Goal: Information Seeking & Learning: Learn about a topic

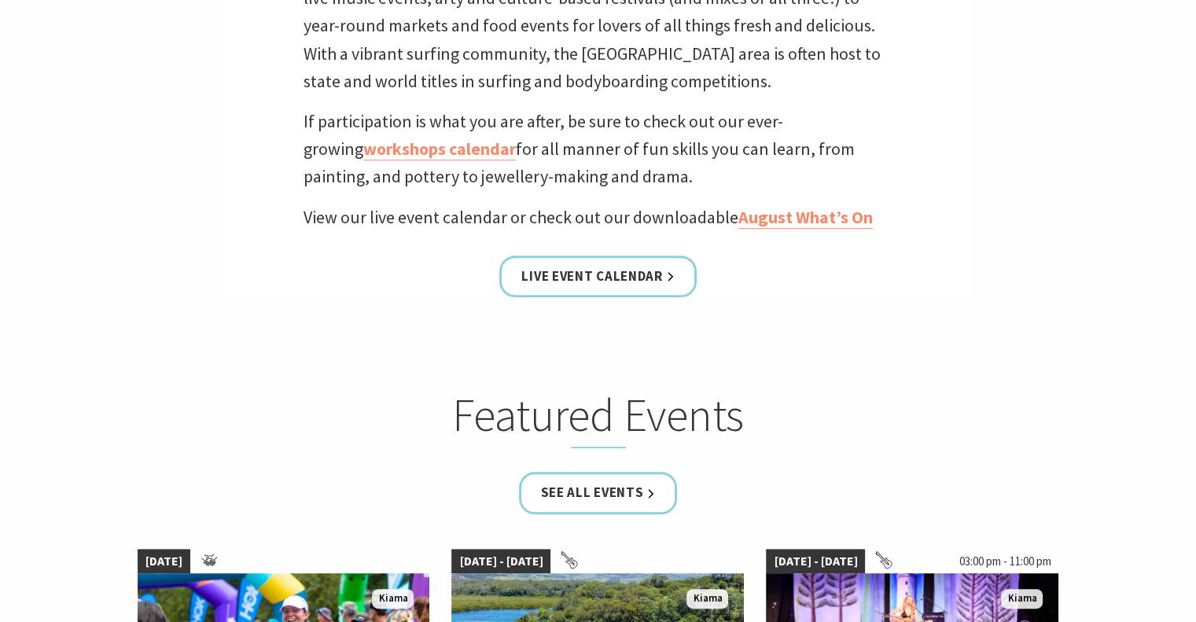
scroll to position [594, 0]
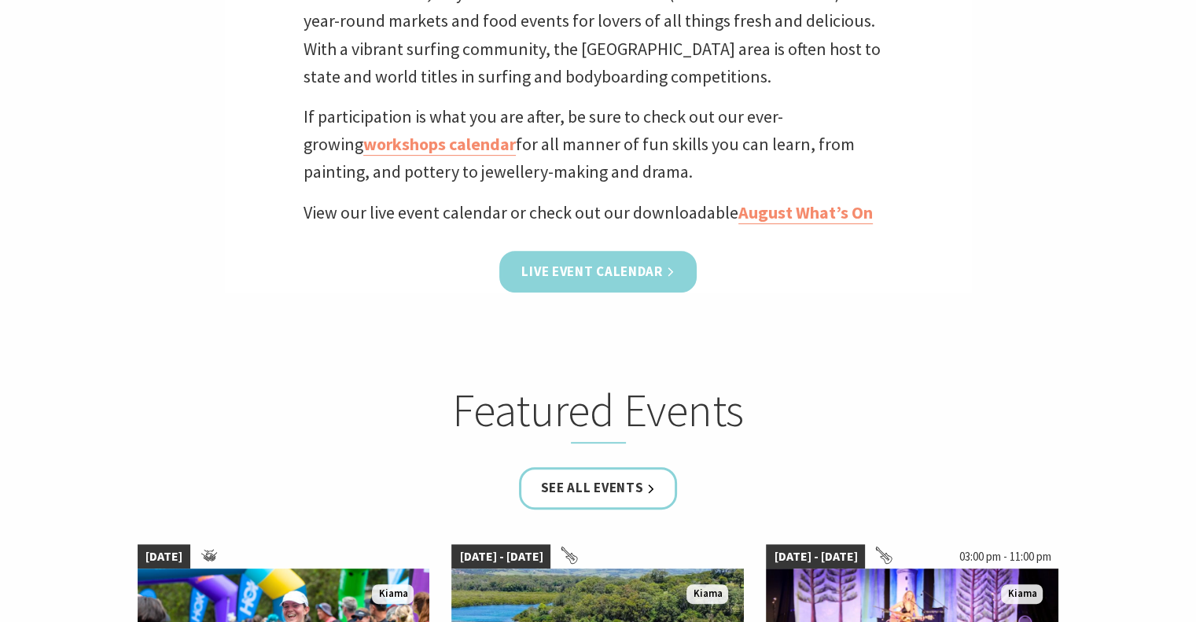
click at [669, 277] on link "Live Event Calendar" at bounding box center [597, 272] width 197 height 42
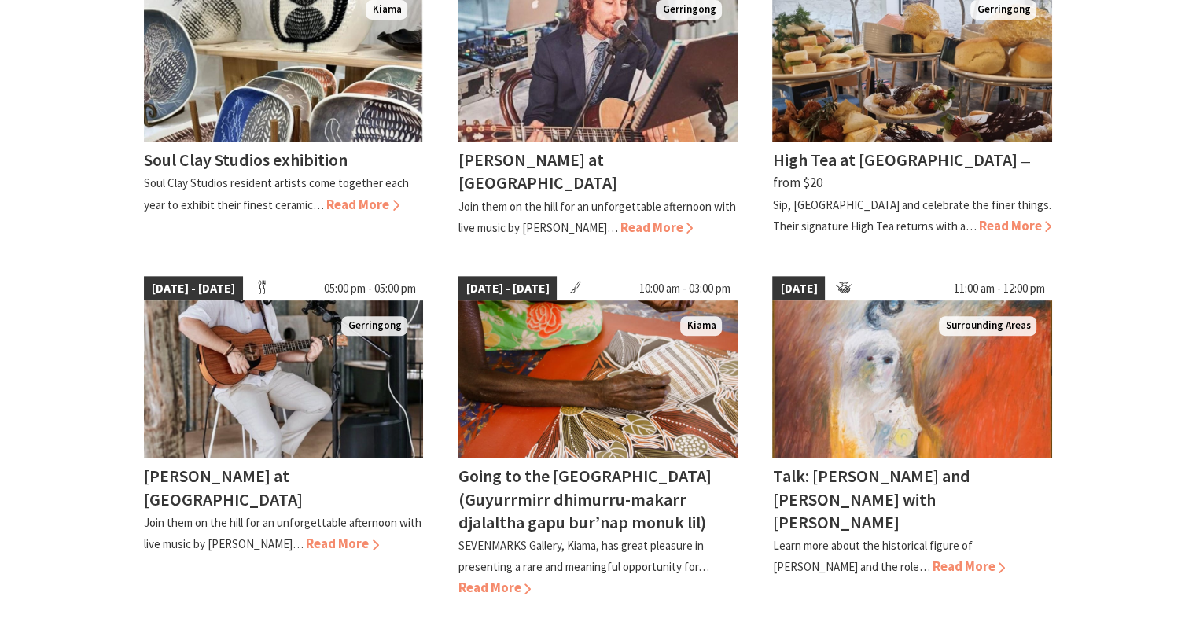
scroll to position [533, 0]
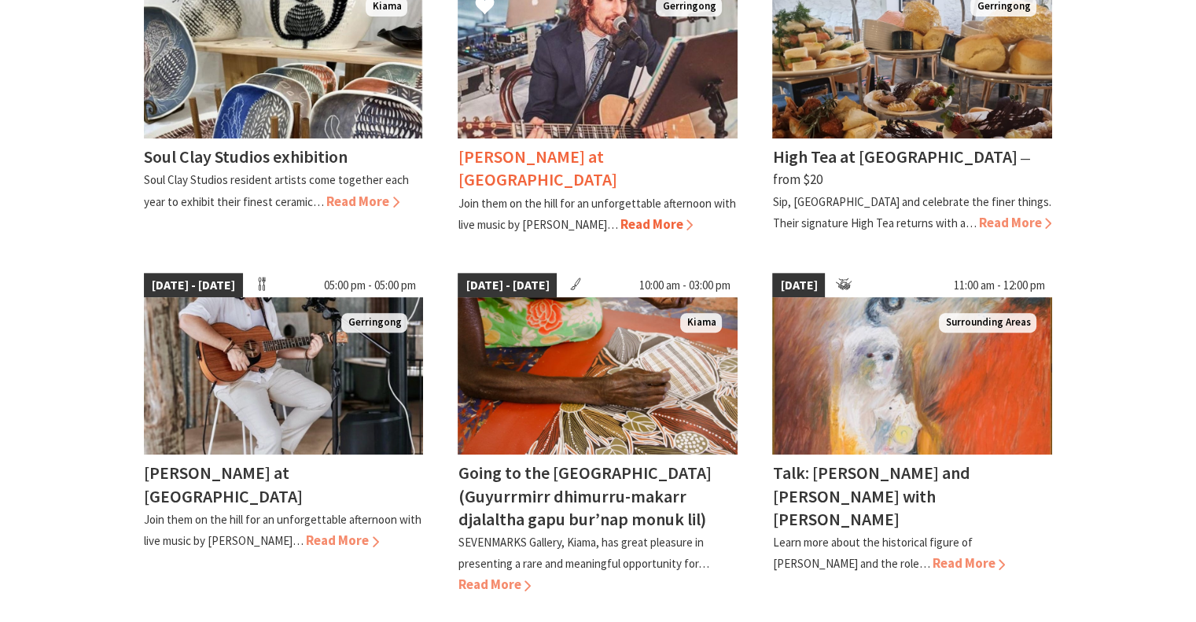
click at [620, 216] on span "Read More" at bounding box center [656, 224] width 73 height 17
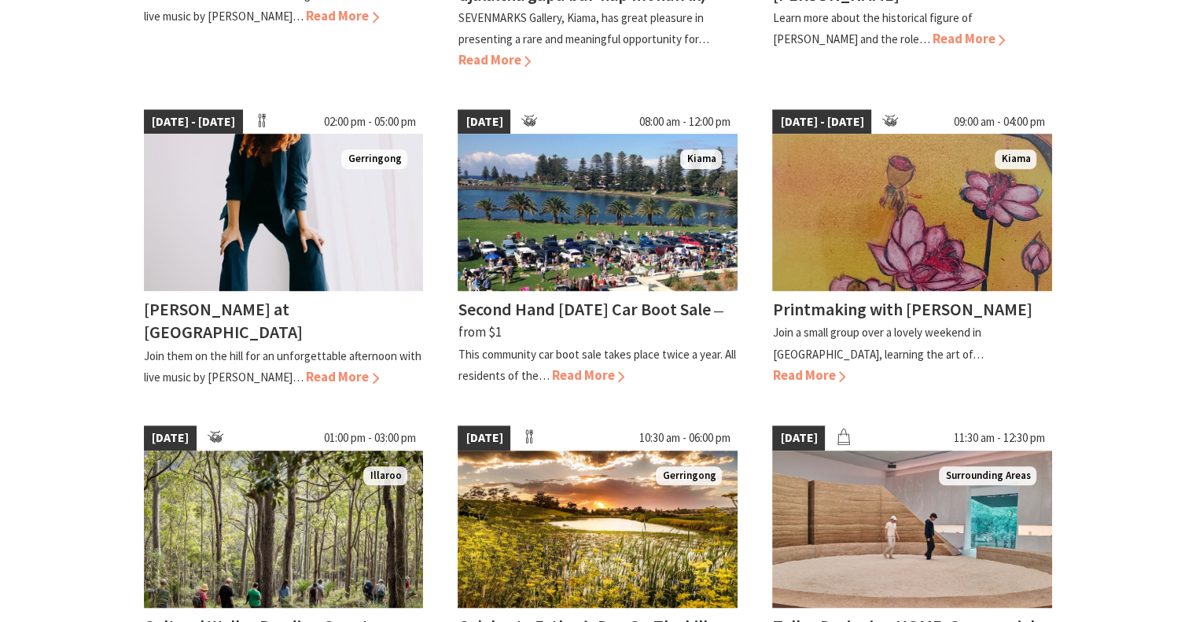
scroll to position [1048, 0]
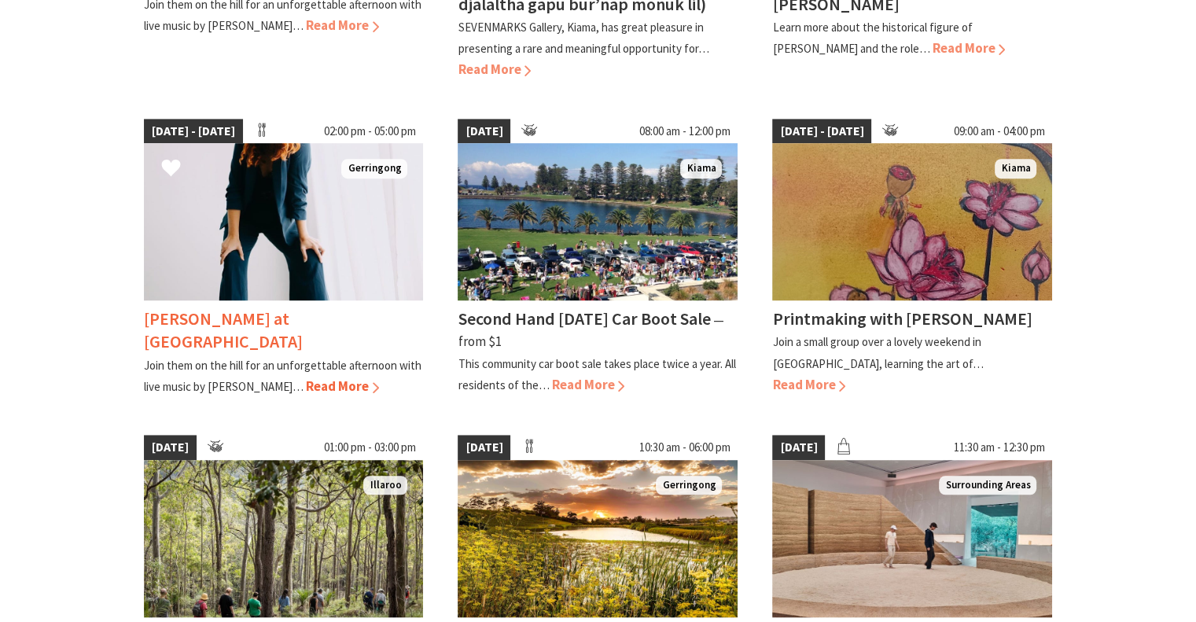
click at [170, 325] on h4 "[PERSON_NAME] at [GEOGRAPHIC_DATA]" at bounding box center [223, 330] width 159 height 45
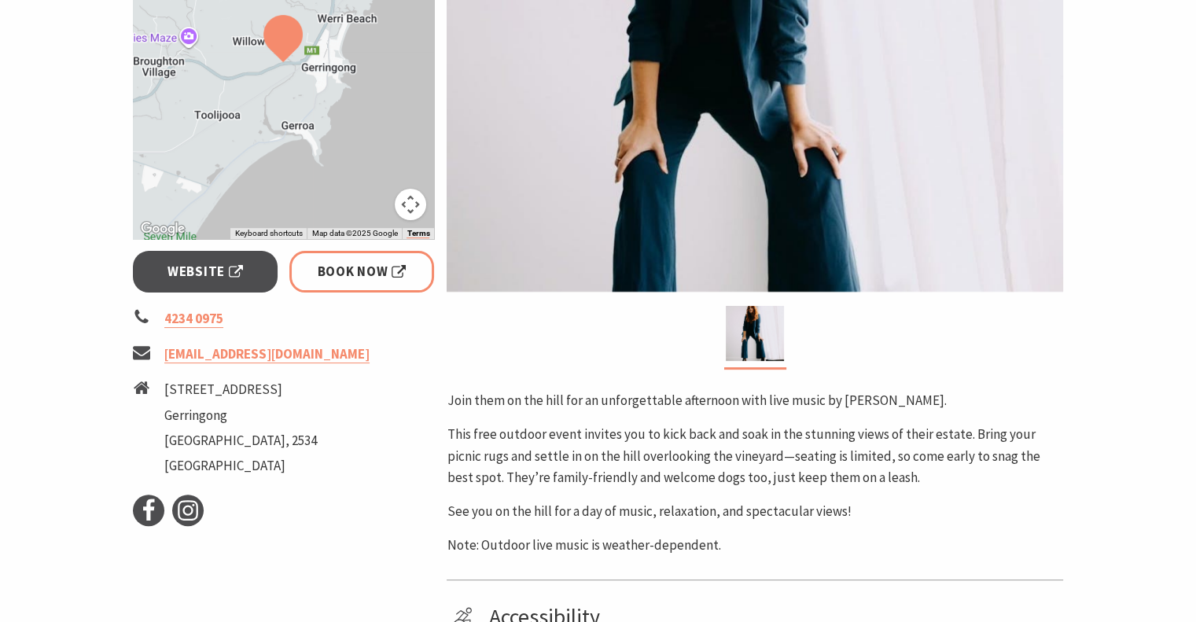
scroll to position [408, 0]
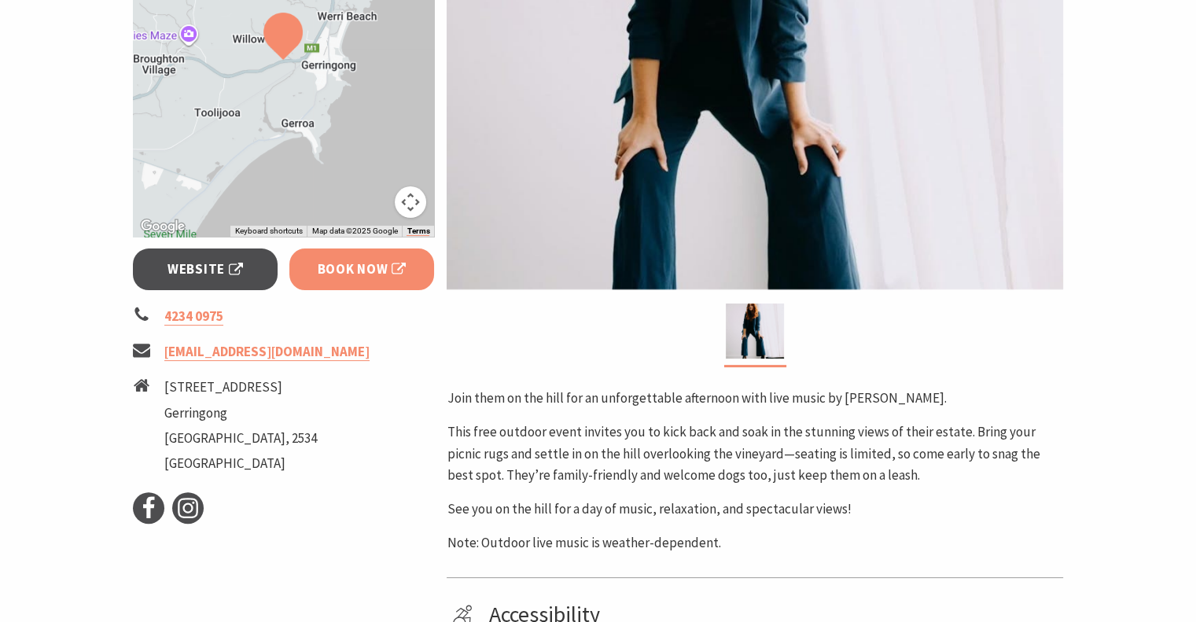
click at [352, 260] on span "Book Now" at bounding box center [362, 269] width 89 height 21
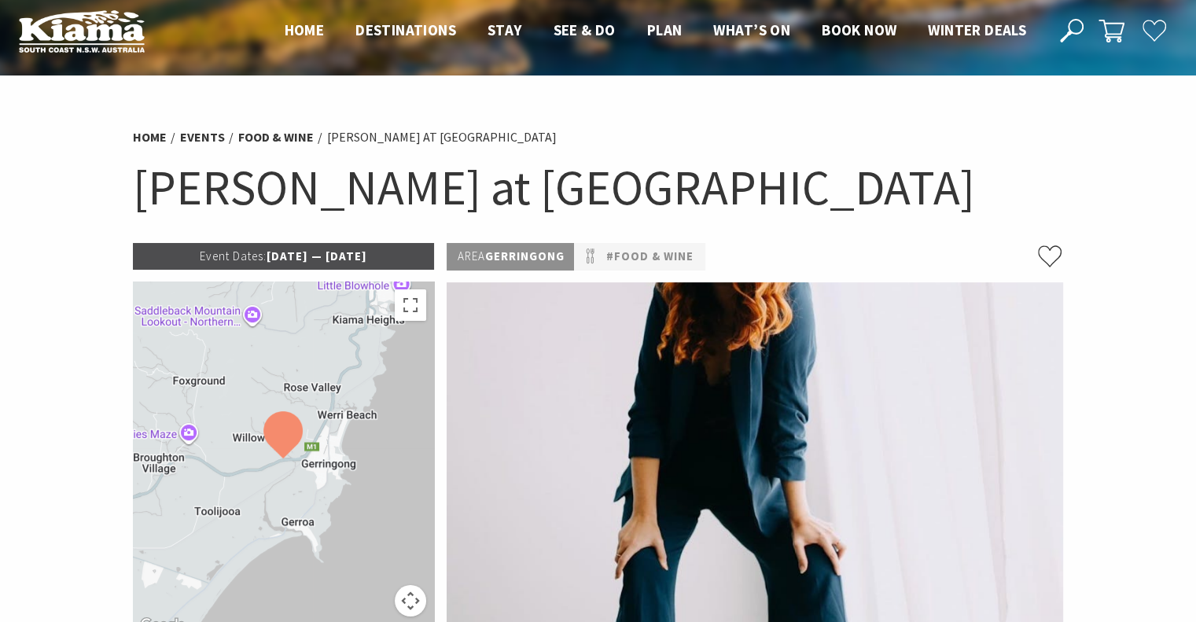
scroll to position [0, 0]
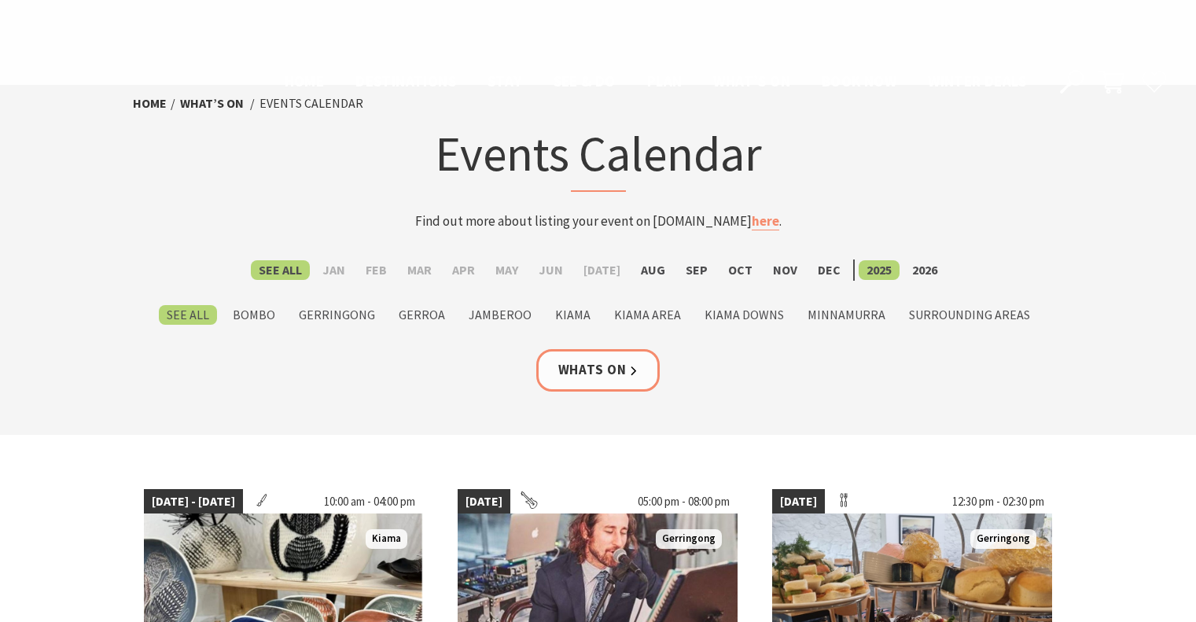
scroll to position [1048, 0]
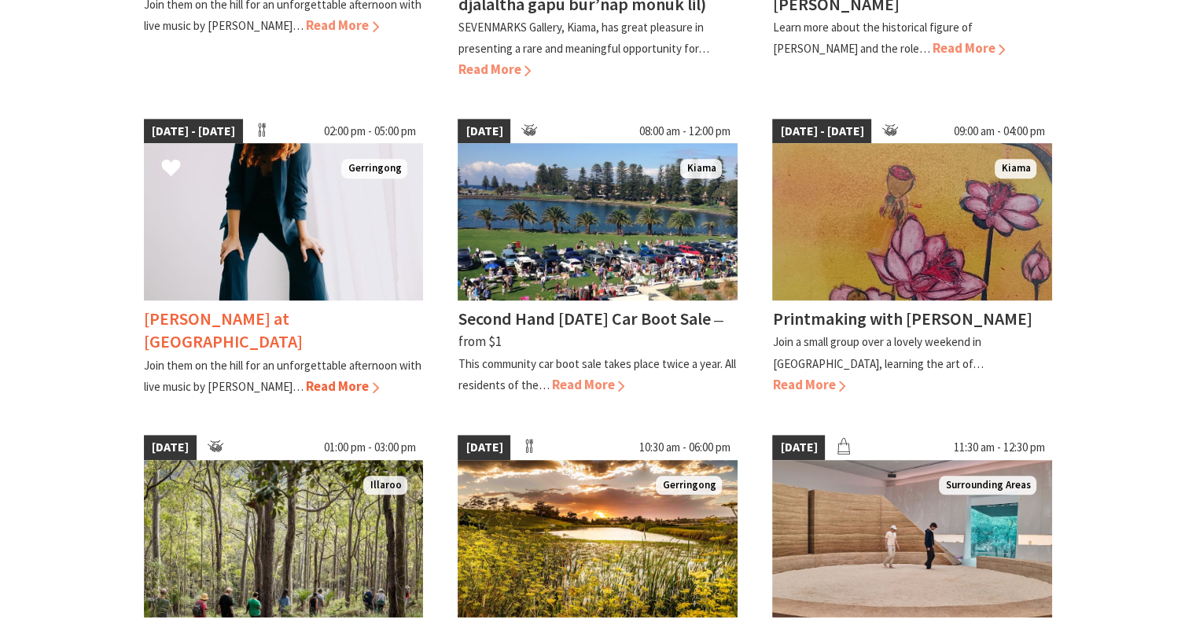
click at [306, 378] on span "Read More" at bounding box center [342, 386] width 73 height 17
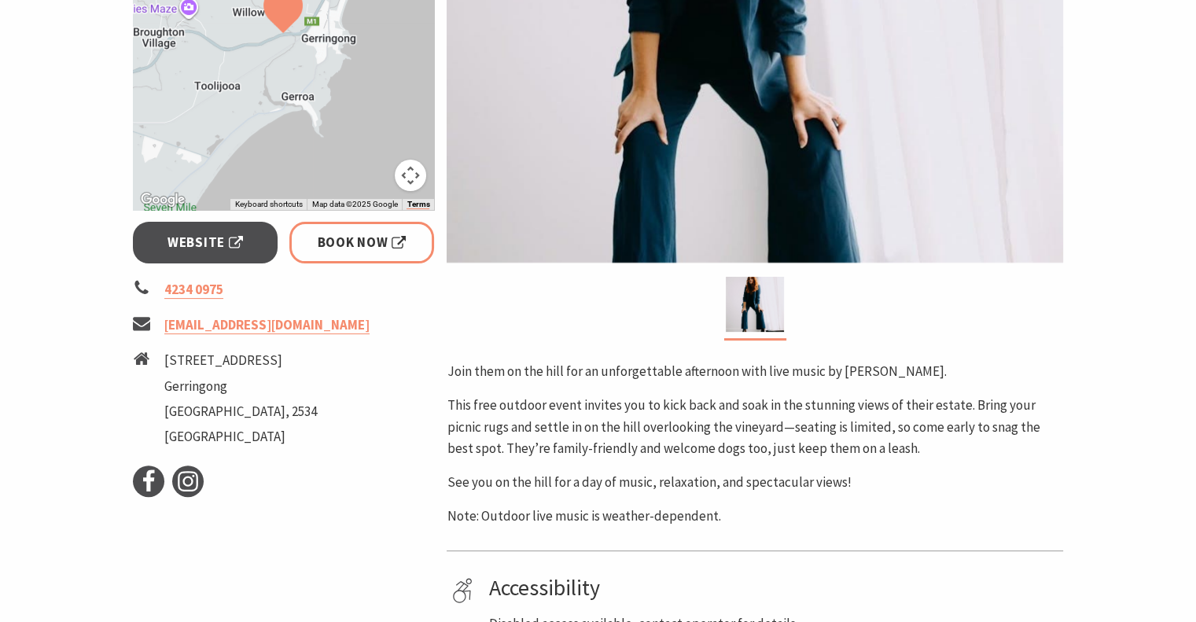
scroll to position [456, 0]
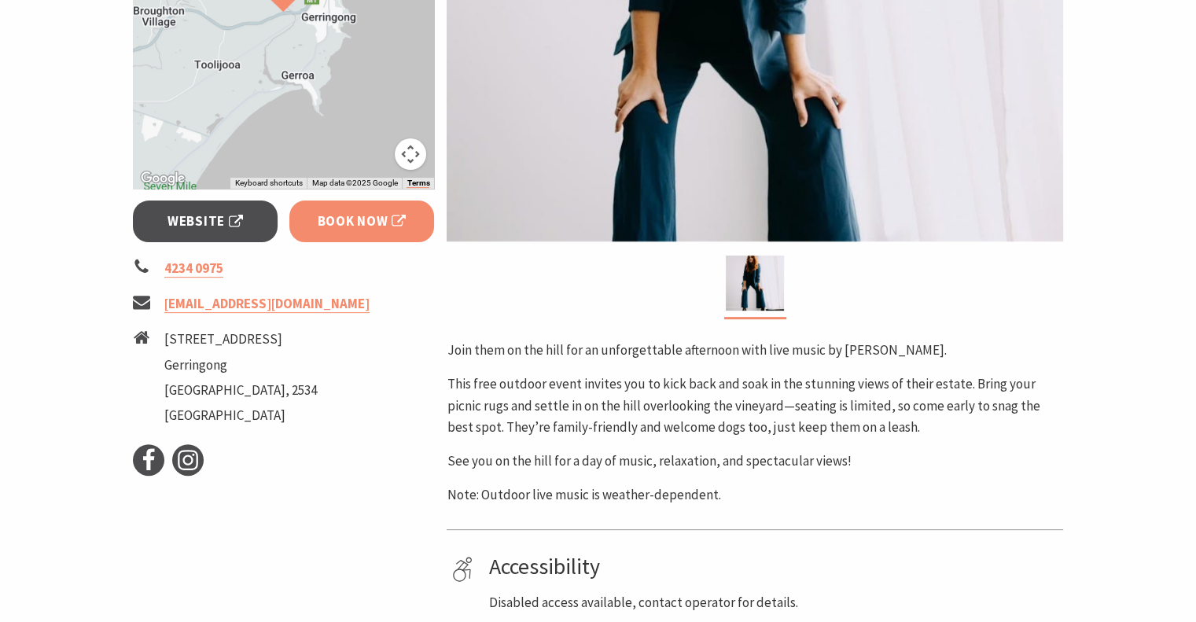
click at [374, 219] on span "Book Now" at bounding box center [362, 221] width 89 height 21
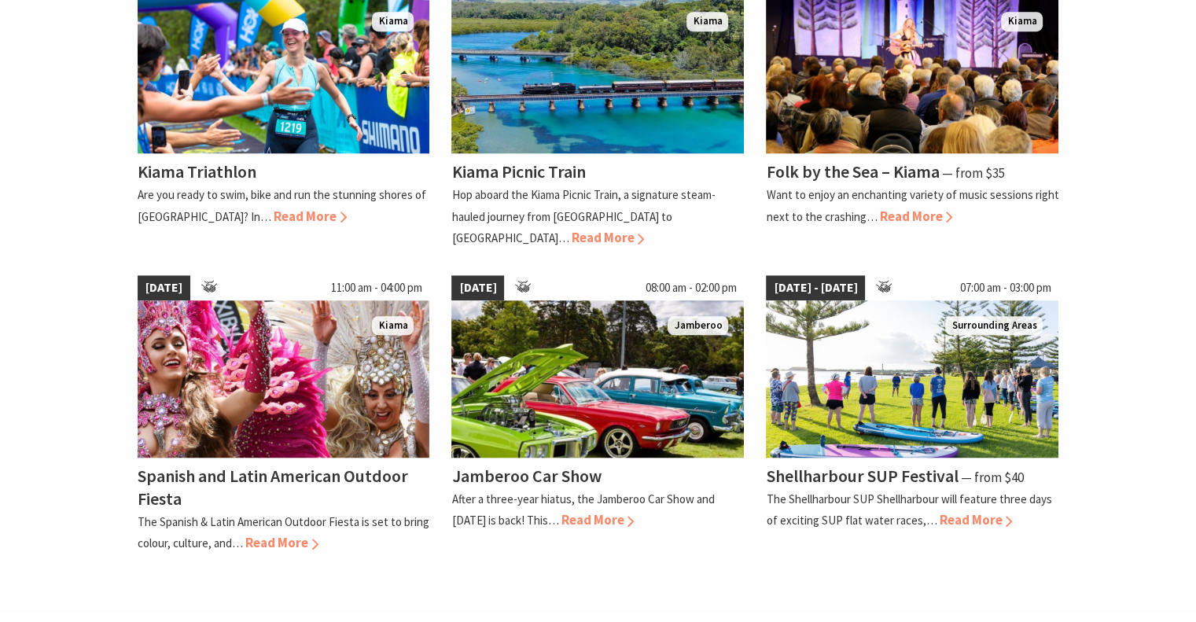
scroll to position [1163, 0]
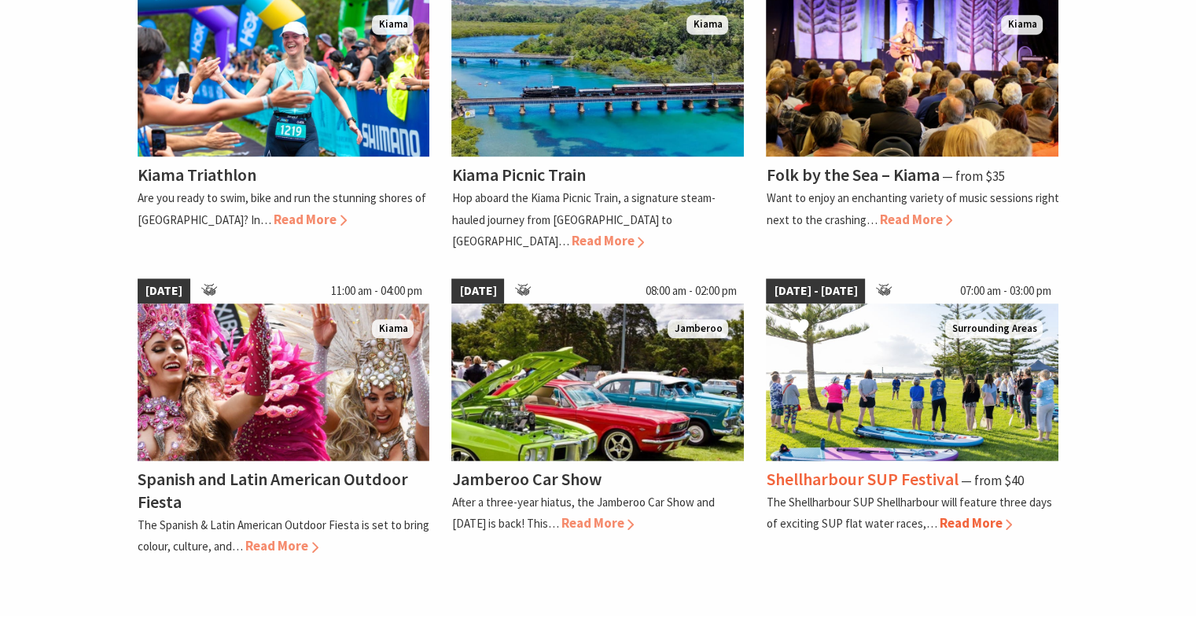
click at [979, 514] on span "Read More" at bounding box center [975, 522] width 73 height 17
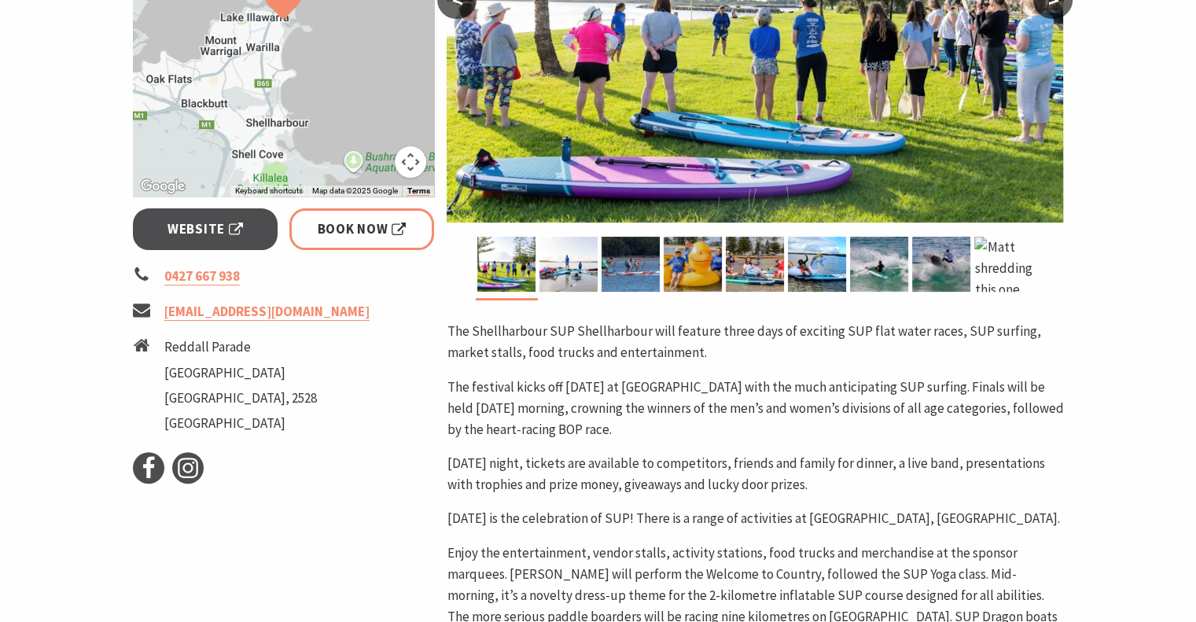
scroll to position [475, 0]
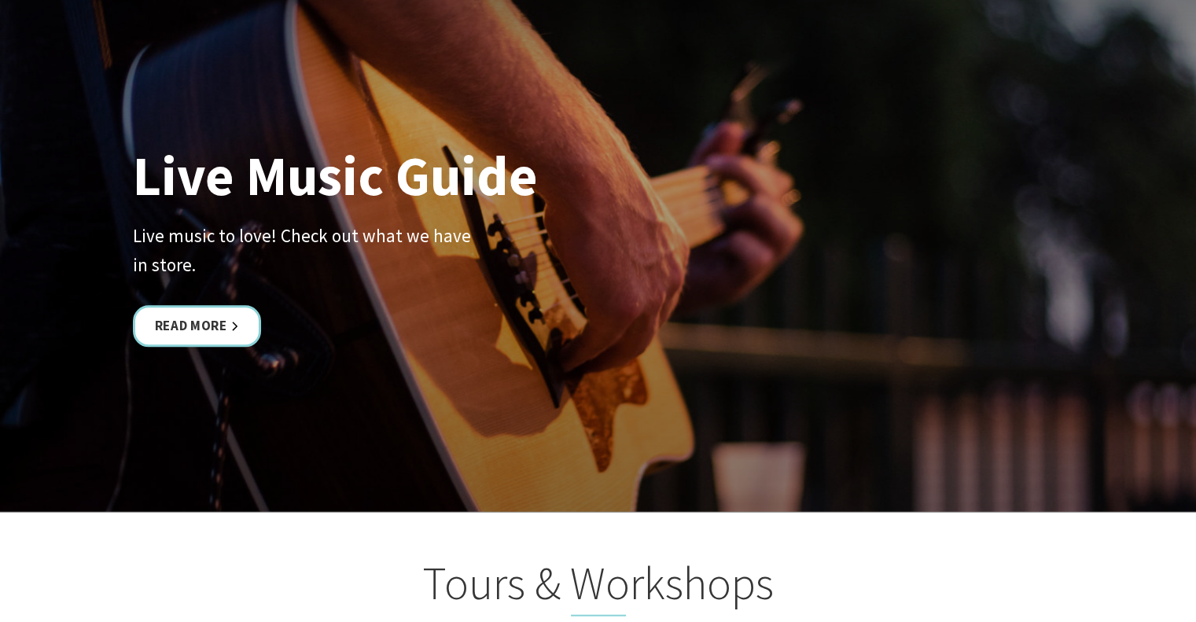
scroll to position [3731, 0]
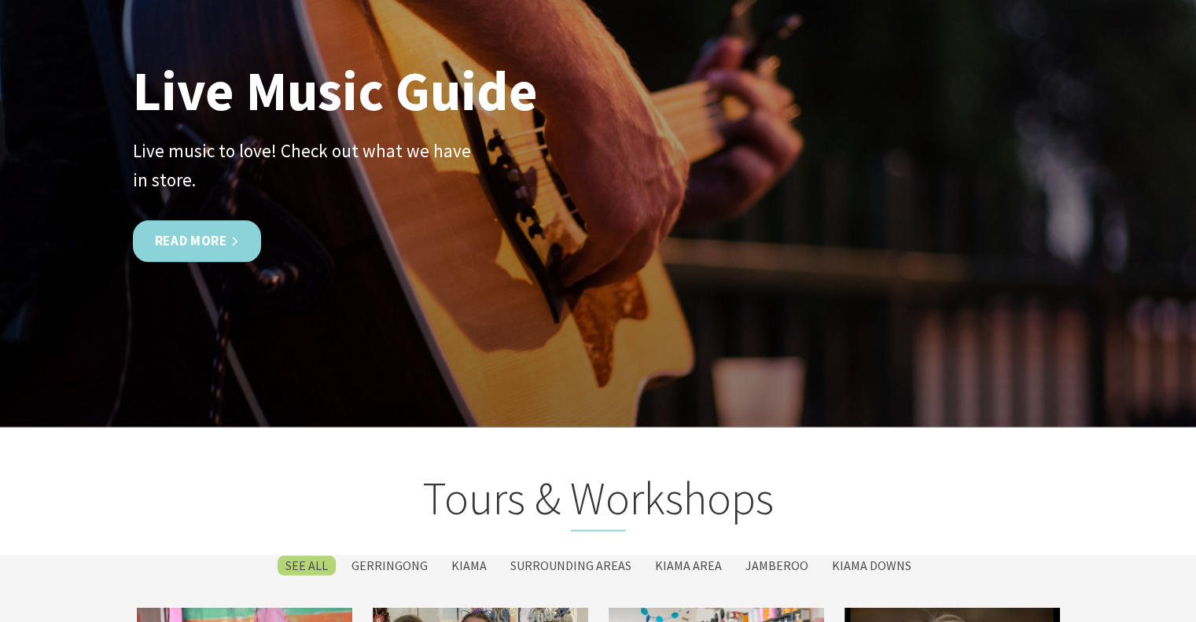
click at [217, 221] on link "Read More" at bounding box center [197, 242] width 128 height 42
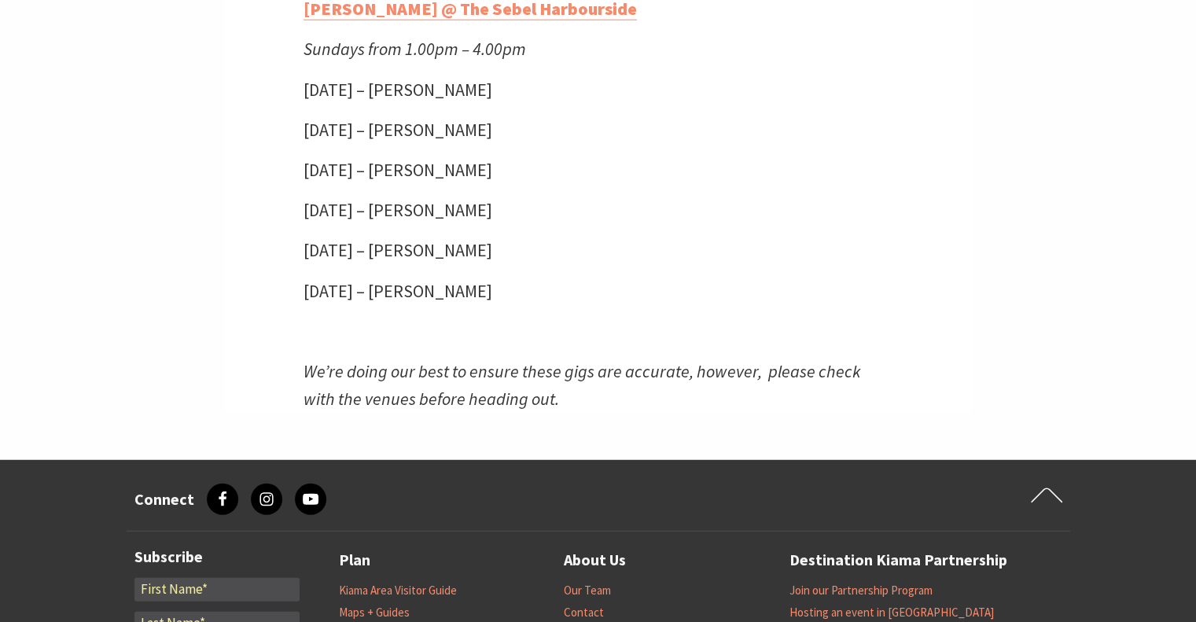
scroll to position [4204, 0]
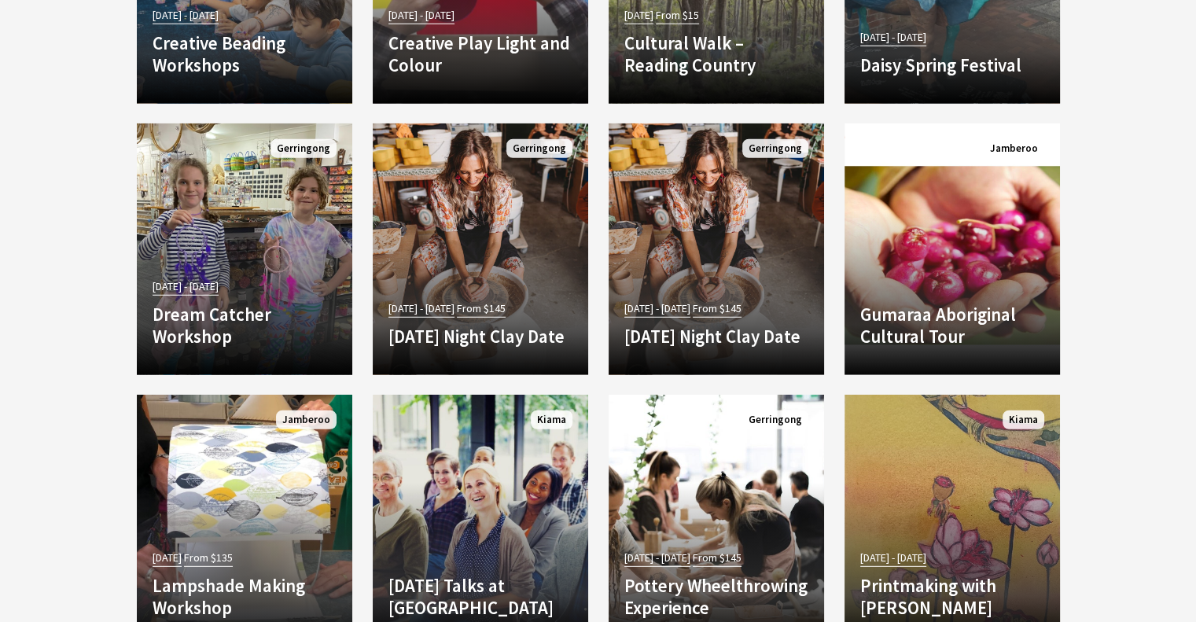
scroll to position [4274, 0]
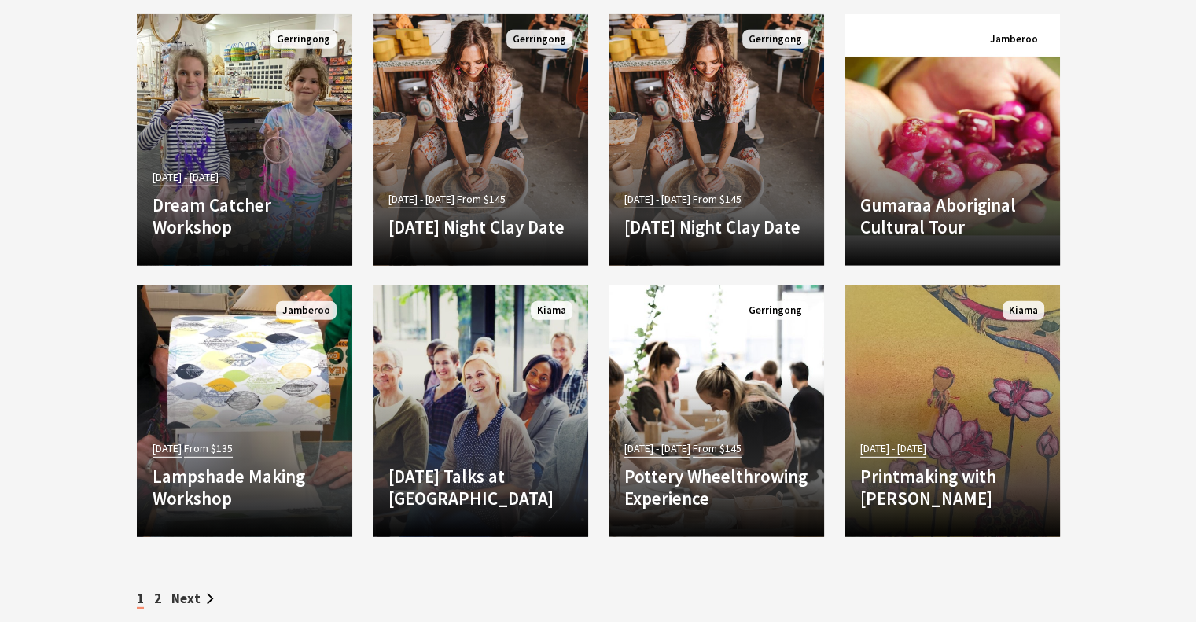
click at [1152, 510] on section "SEE All Gerringong Kiama Surrounding Areas Kiama Area Jamberoo Kiama Downs 21 S…" at bounding box center [598, 35] width 1196 height 1234
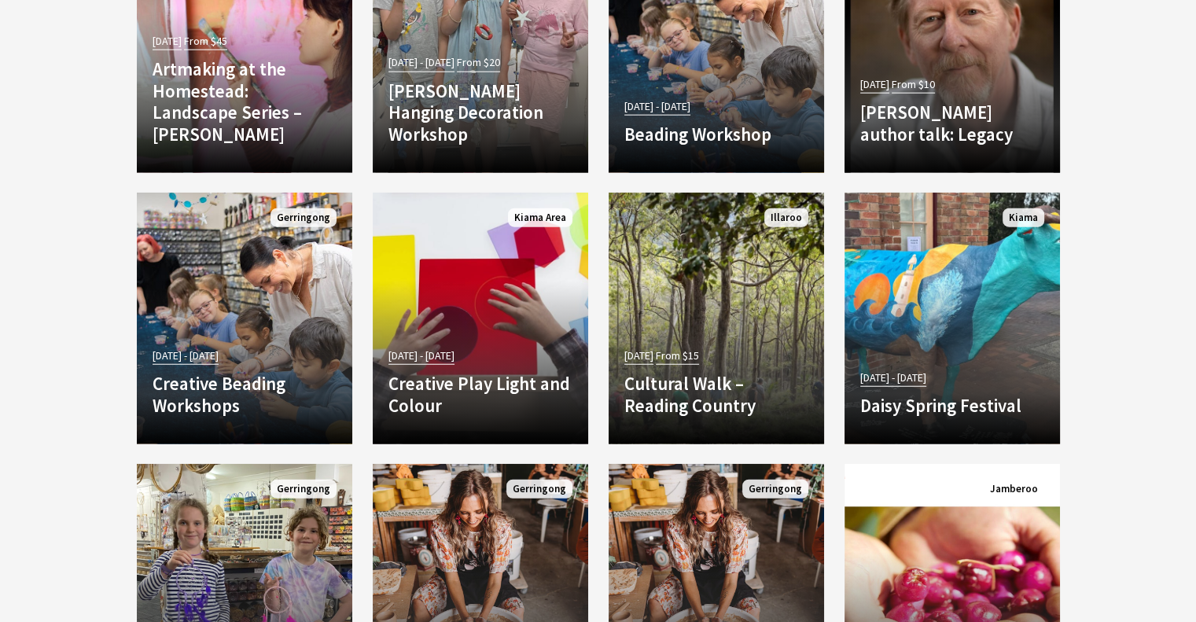
scroll to position [3916, 0]
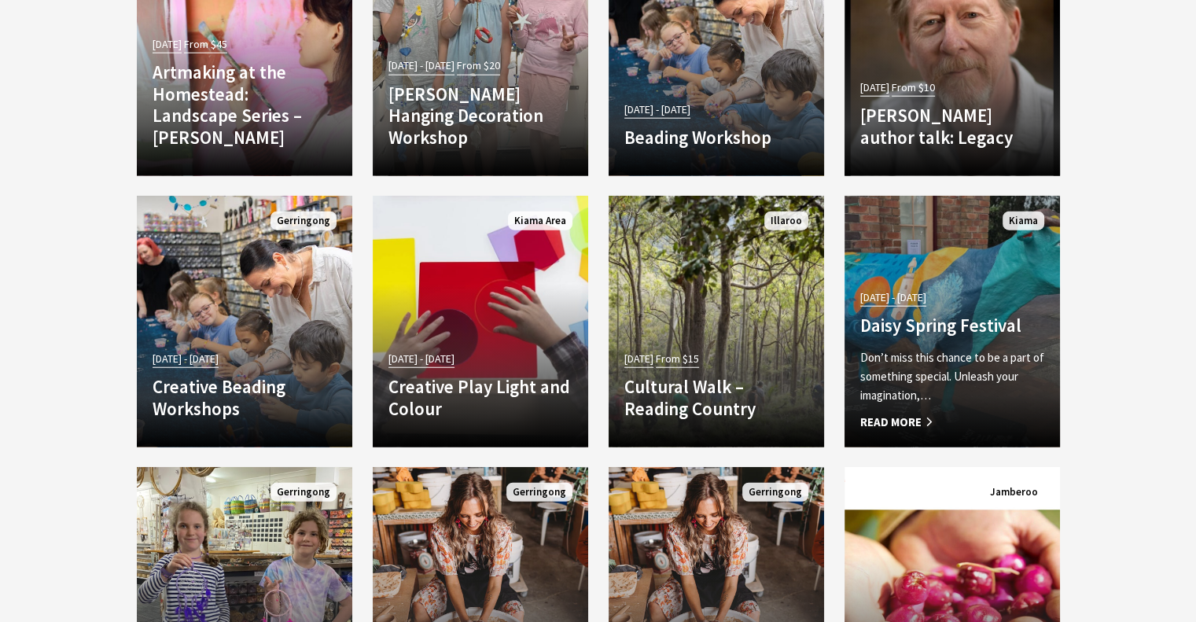
click at [916, 315] on h4 "Daisy Spring Festival" at bounding box center [953, 326] width 184 height 22
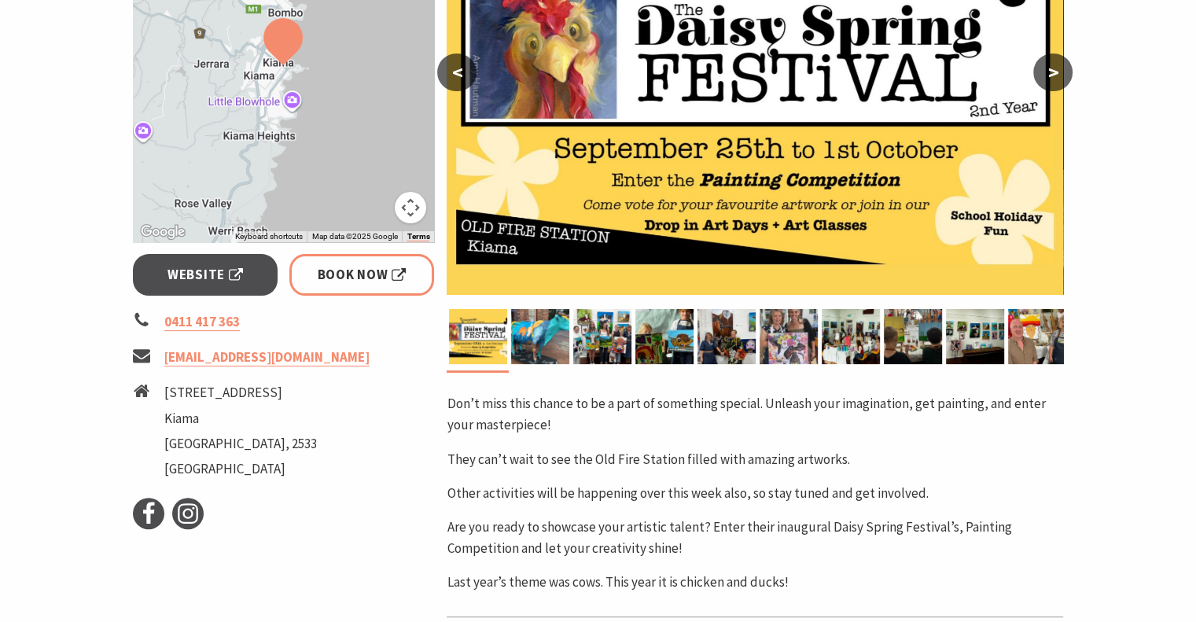
click at [1131, 340] on section "Home Events Classes, Workshops & Talks Daisy Spring Festival Daisy Spring Festi…" at bounding box center [598, 267] width 1196 height 1170
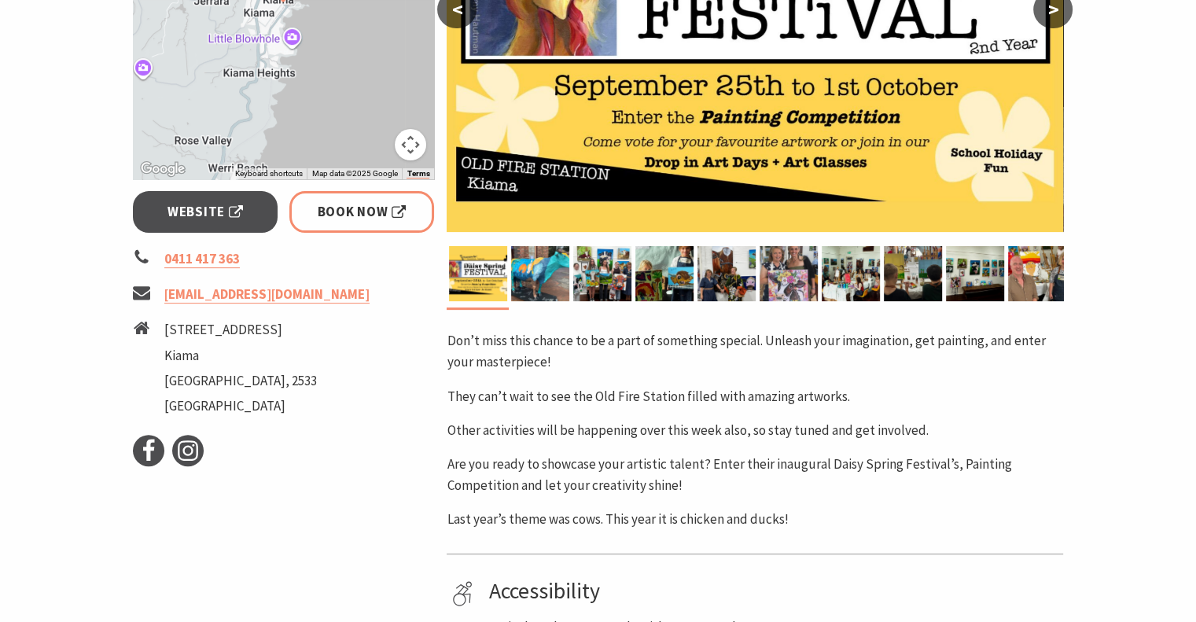
scroll to position [468, 0]
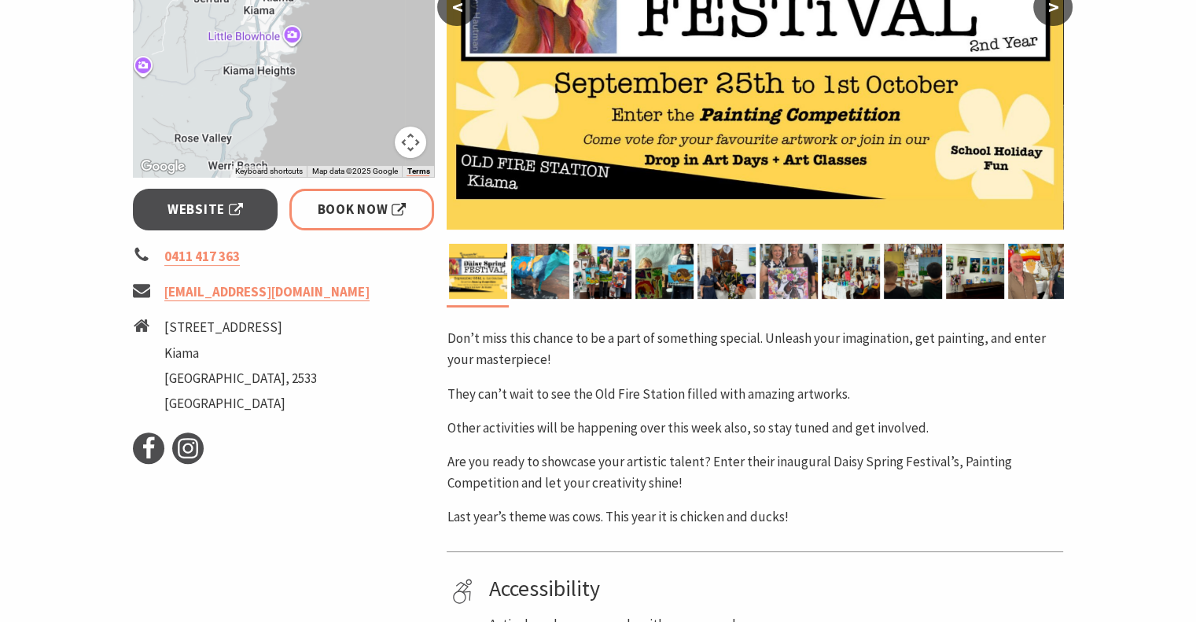
click at [795, 258] on img at bounding box center [789, 271] width 58 height 55
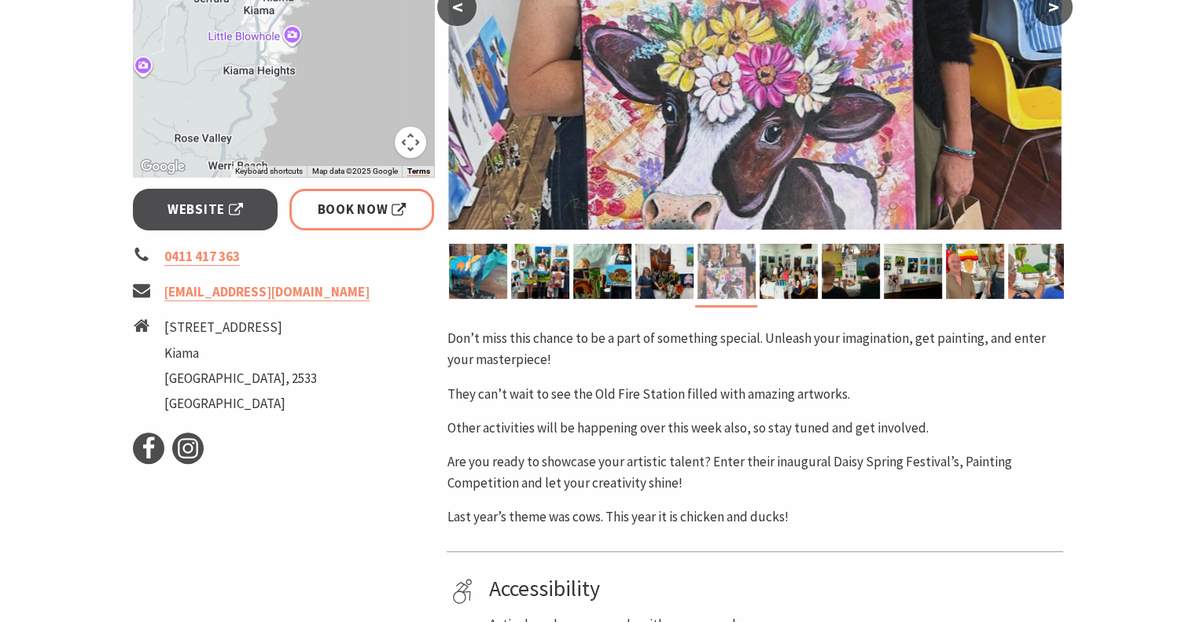
click at [809, 283] on img at bounding box center [789, 271] width 58 height 55
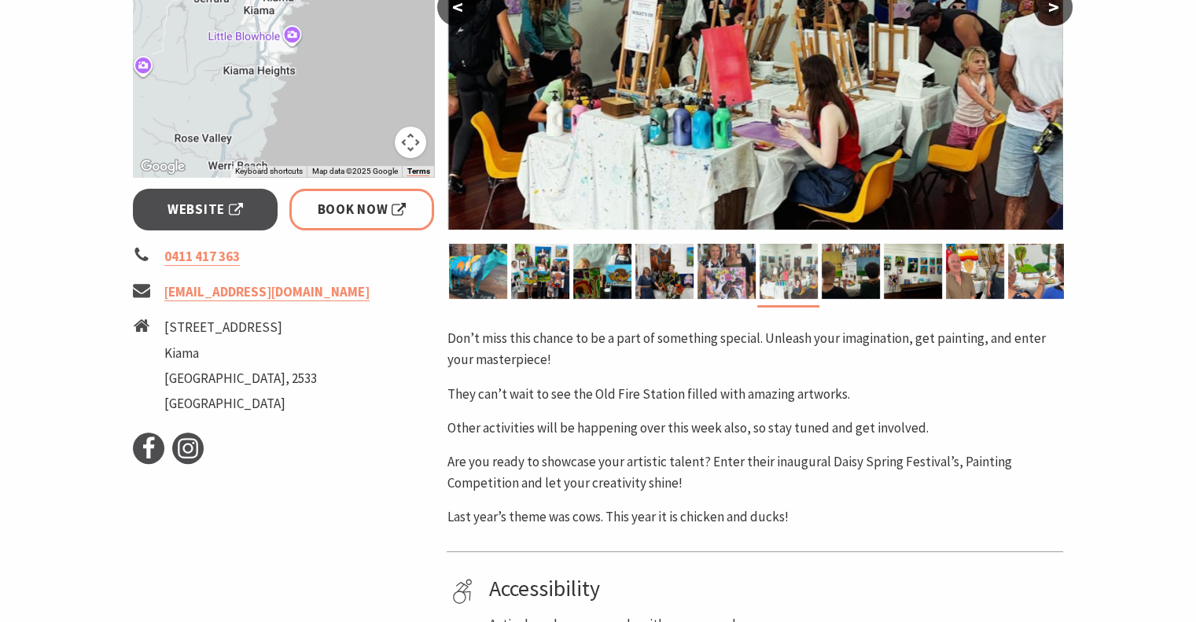
click at [843, 282] on img at bounding box center [851, 271] width 58 height 55
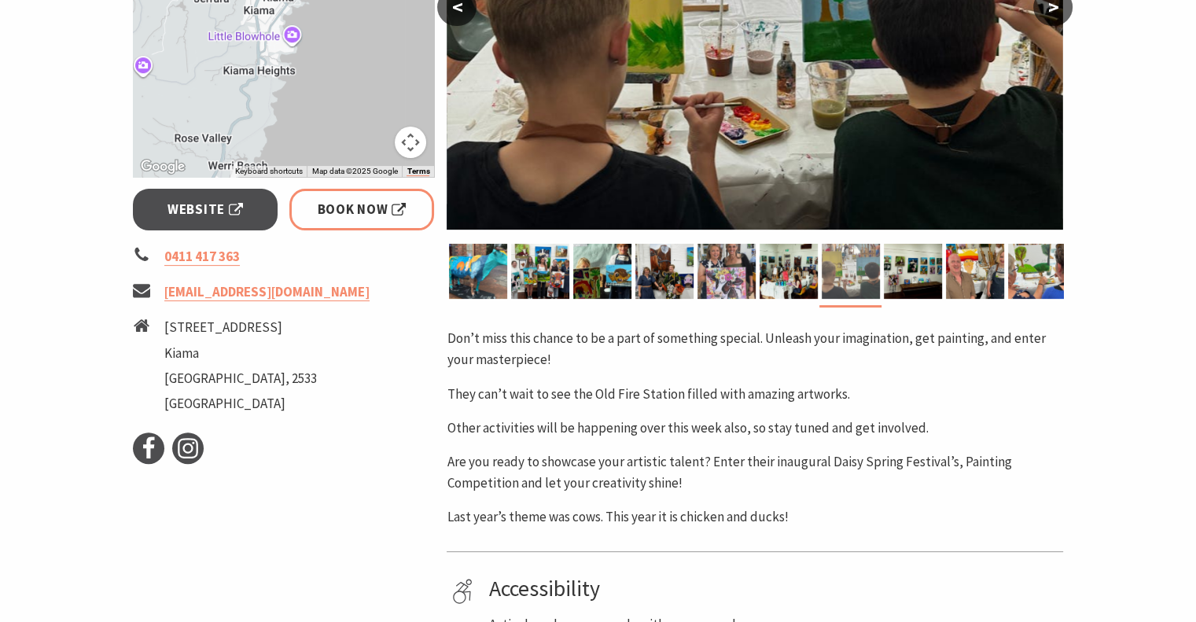
click at [933, 303] on div at bounding box center [913, 274] width 62 height 61
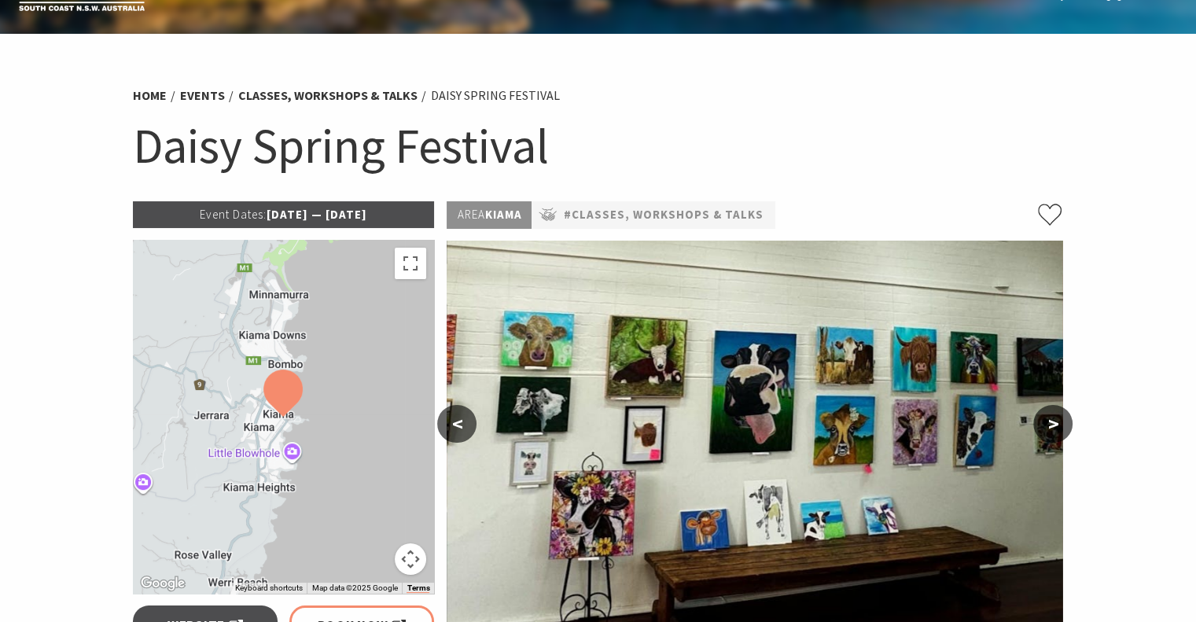
scroll to position [0, 0]
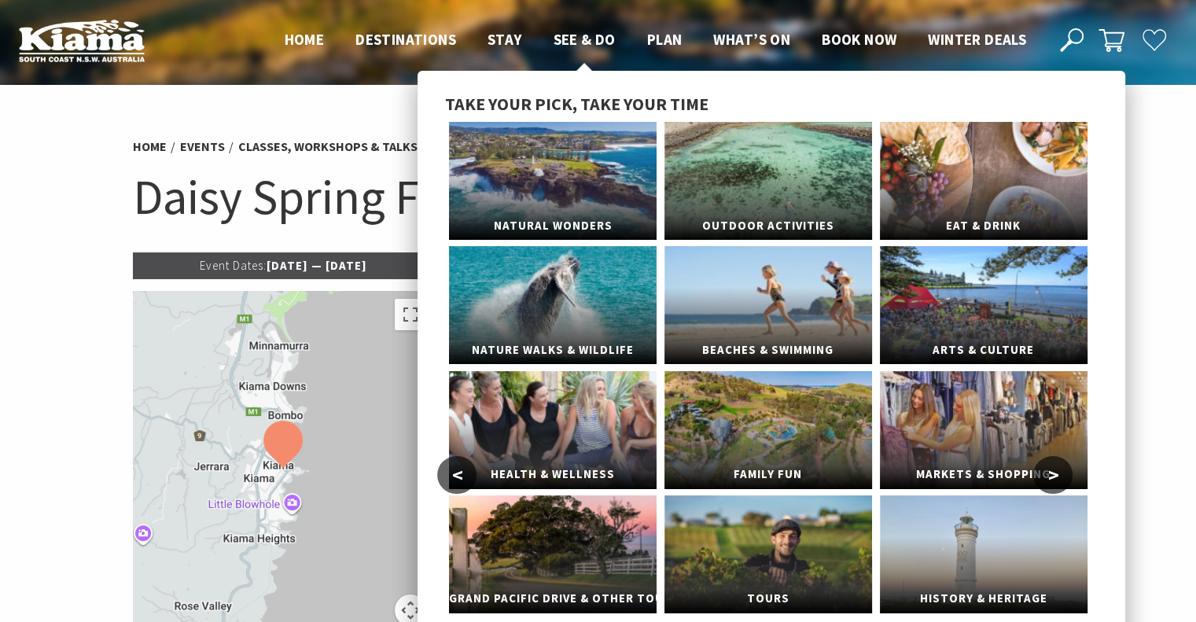
click at [594, 32] on span "See & Do" at bounding box center [585, 39] width 62 height 19
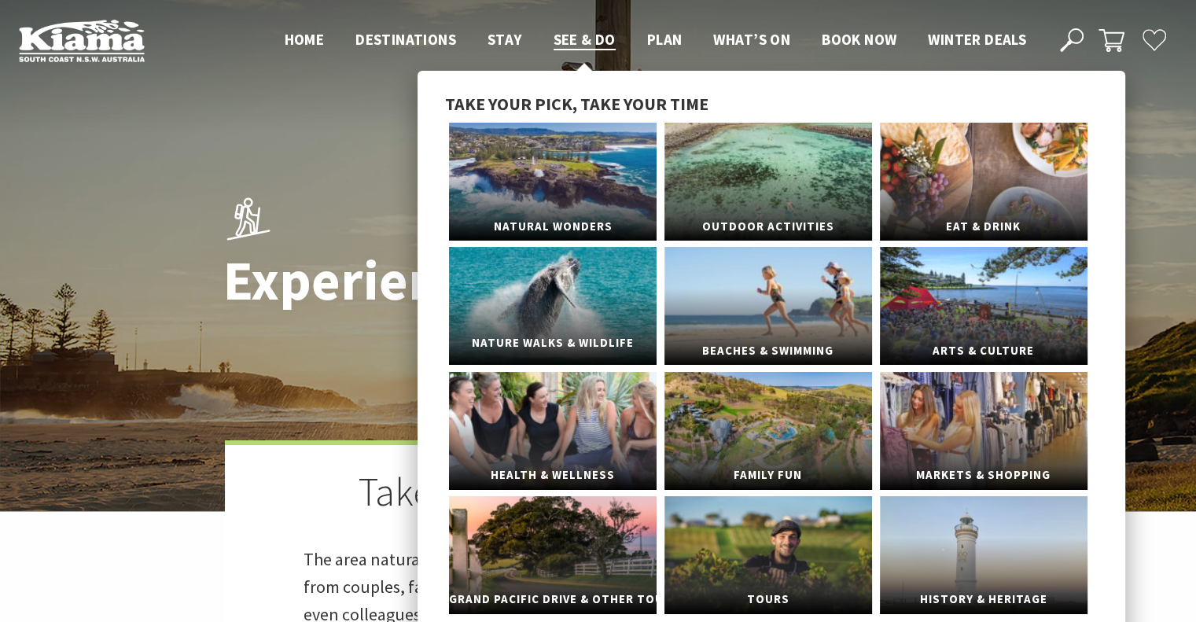
click at [569, 339] on span "Nature Walks & Wildlife" at bounding box center [553, 343] width 208 height 29
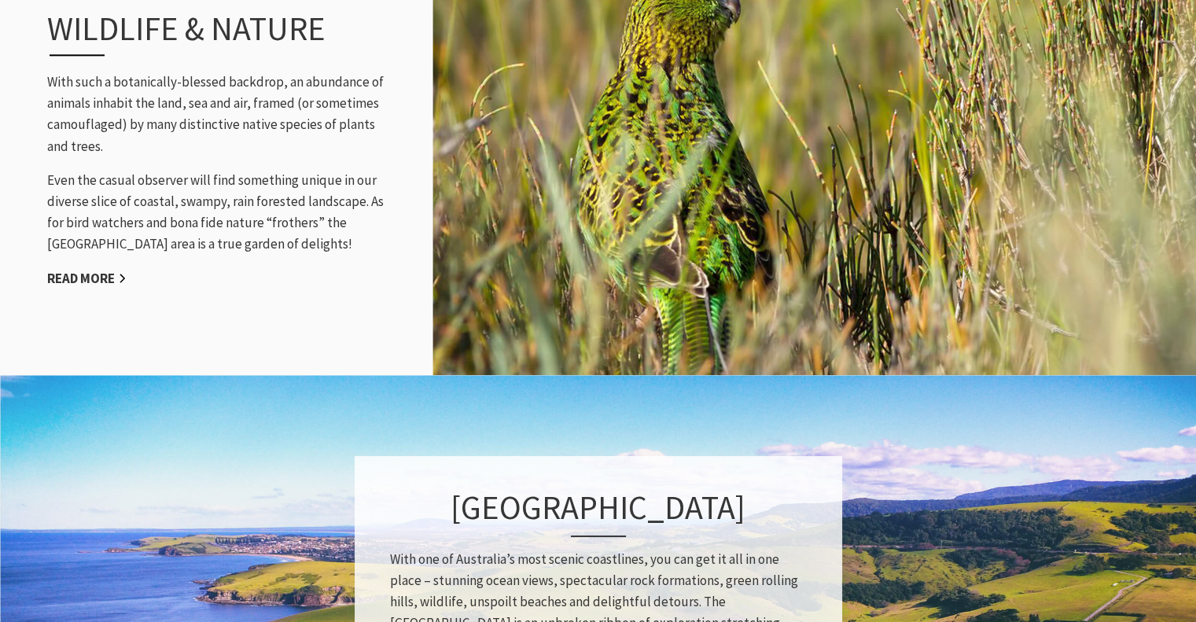
scroll to position [1892, 0]
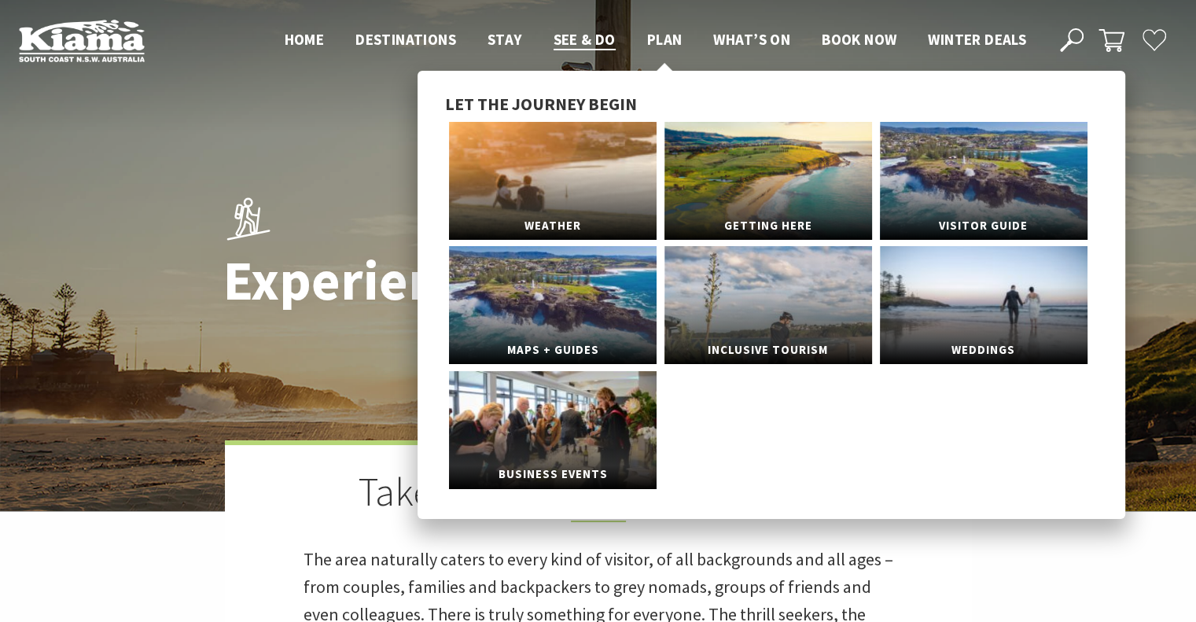
click at [648, 41] on span "Plan" at bounding box center [664, 39] width 35 height 19
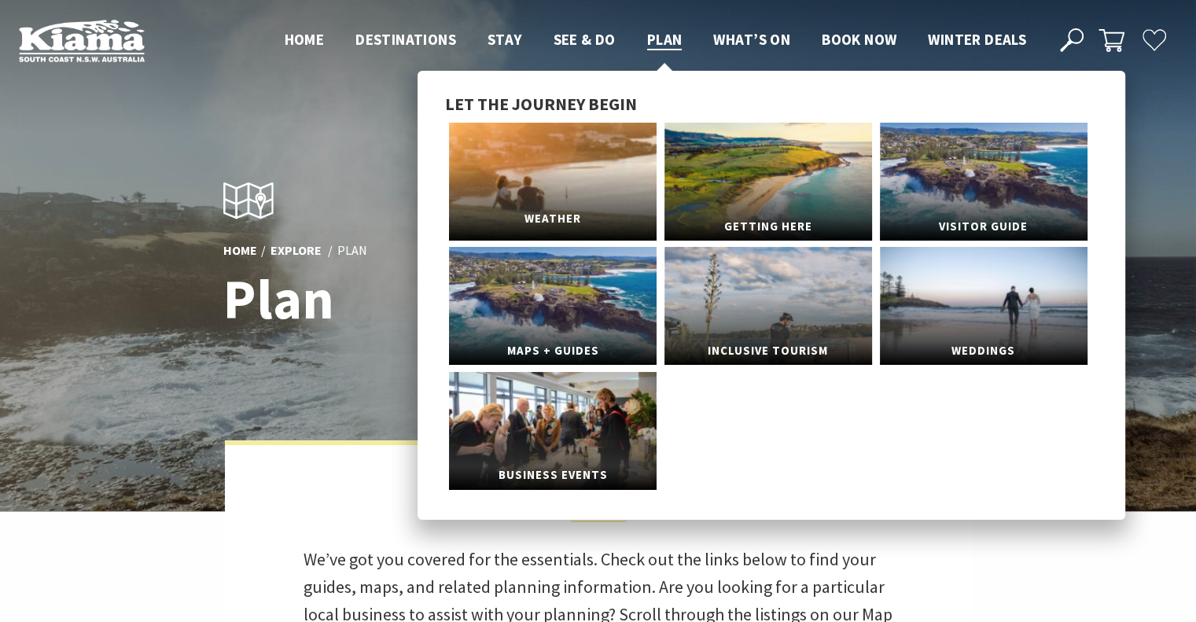
click at [556, 210] on span "Weather" at bounding box center [553, 219] width 208 height 29
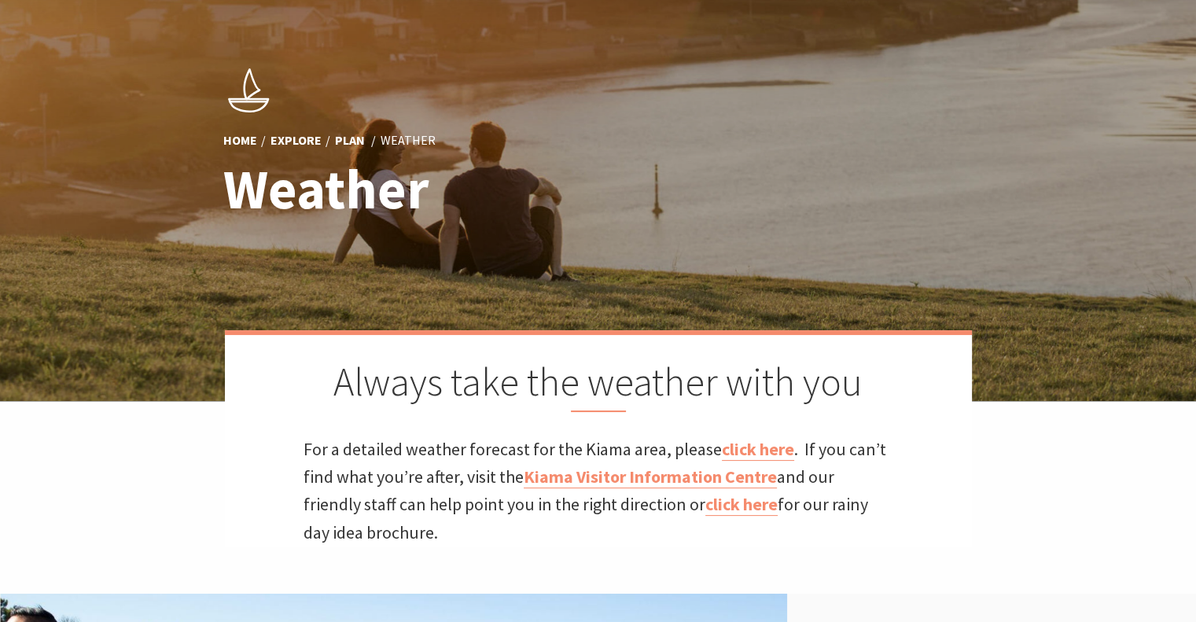
scroll to position [174, 0]
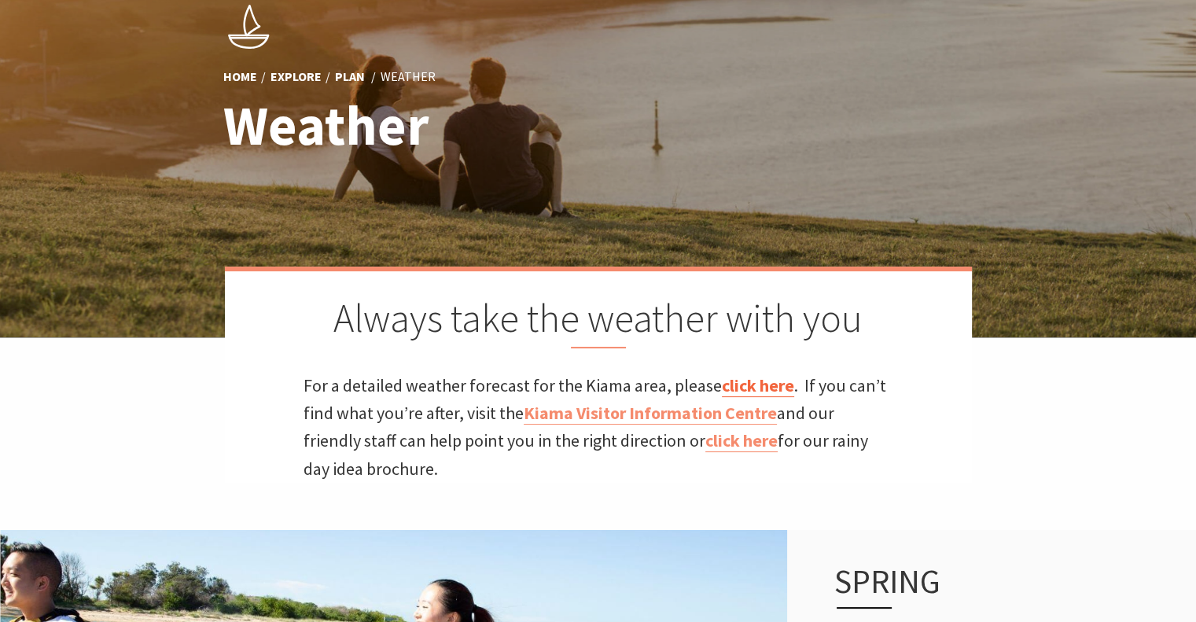
click at [761, 381] on link "click here" at bounding box center [758, 385] width 72 height 23
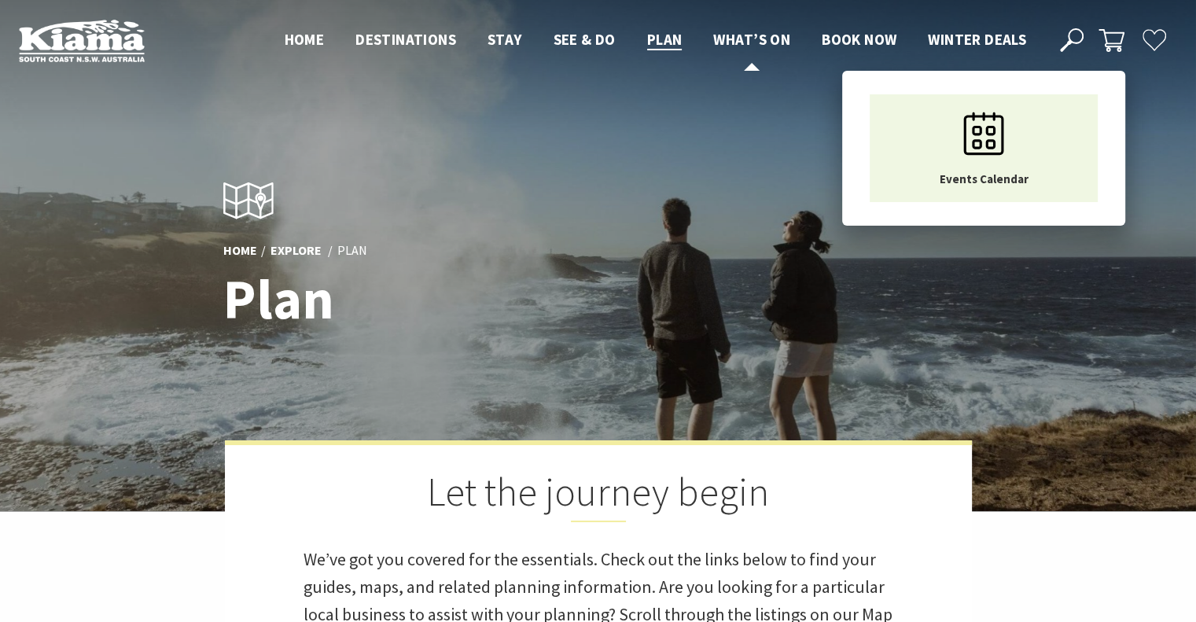
click at [757, 37] on span "What’s On" at bounding box center [751, 39] width 77 height 19
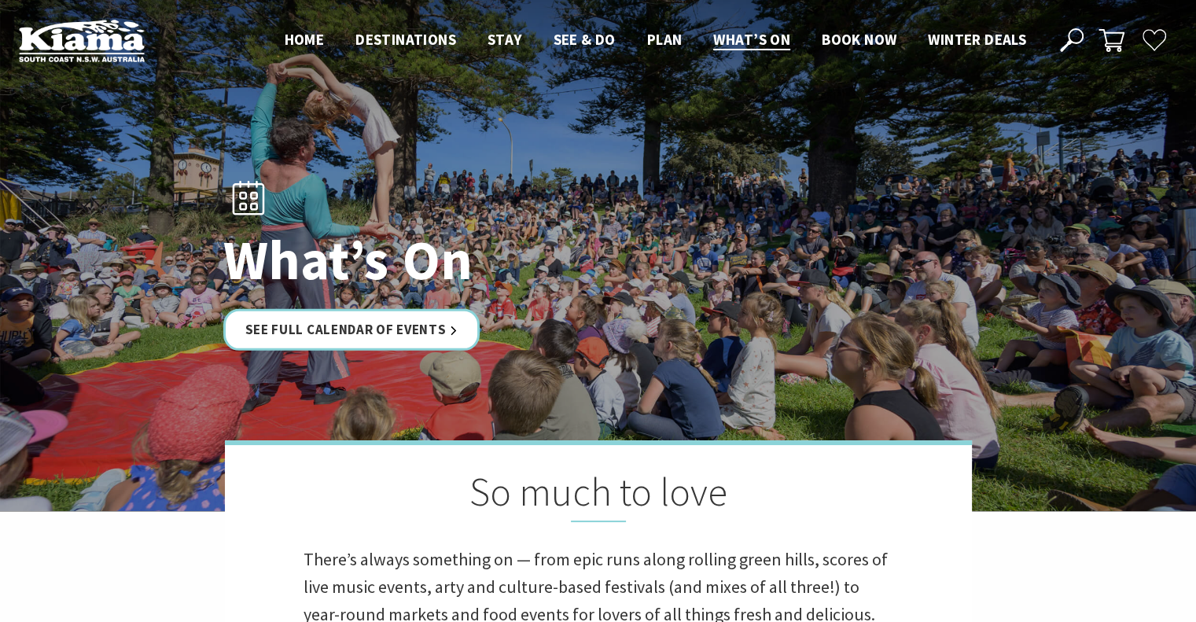
click at [757, 35] on span "What’s On" at bounding box center [751, 39] width 77 height 19
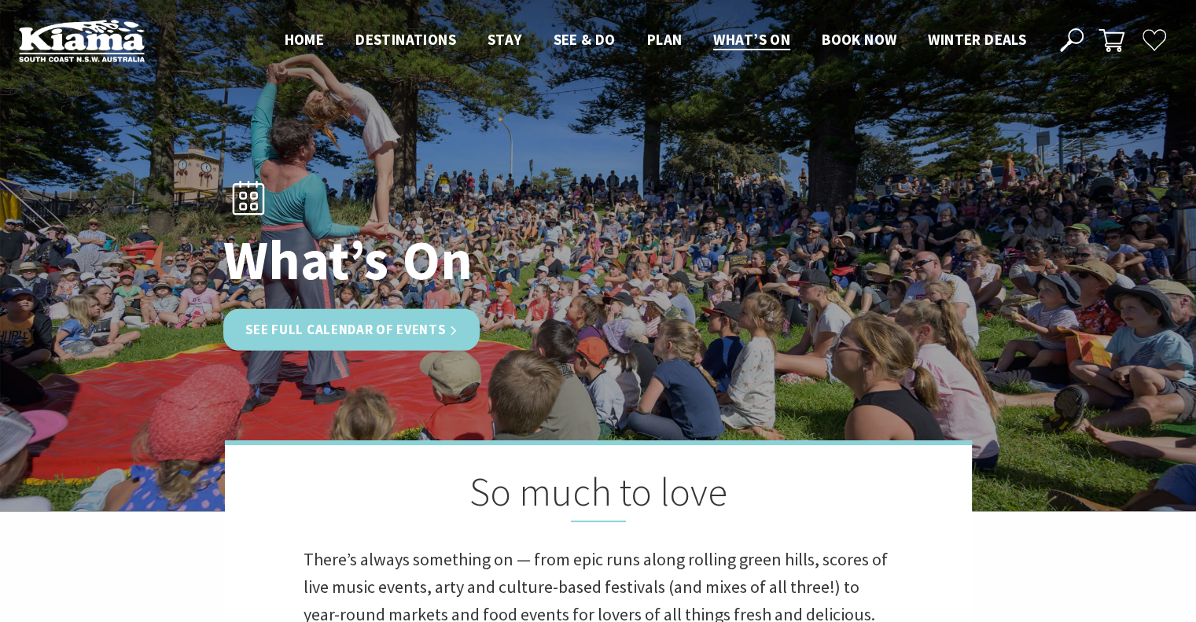
click at [434, 321] on link "See Full Calendar of Events" at bounding box center [351, 330] width 257 height 42
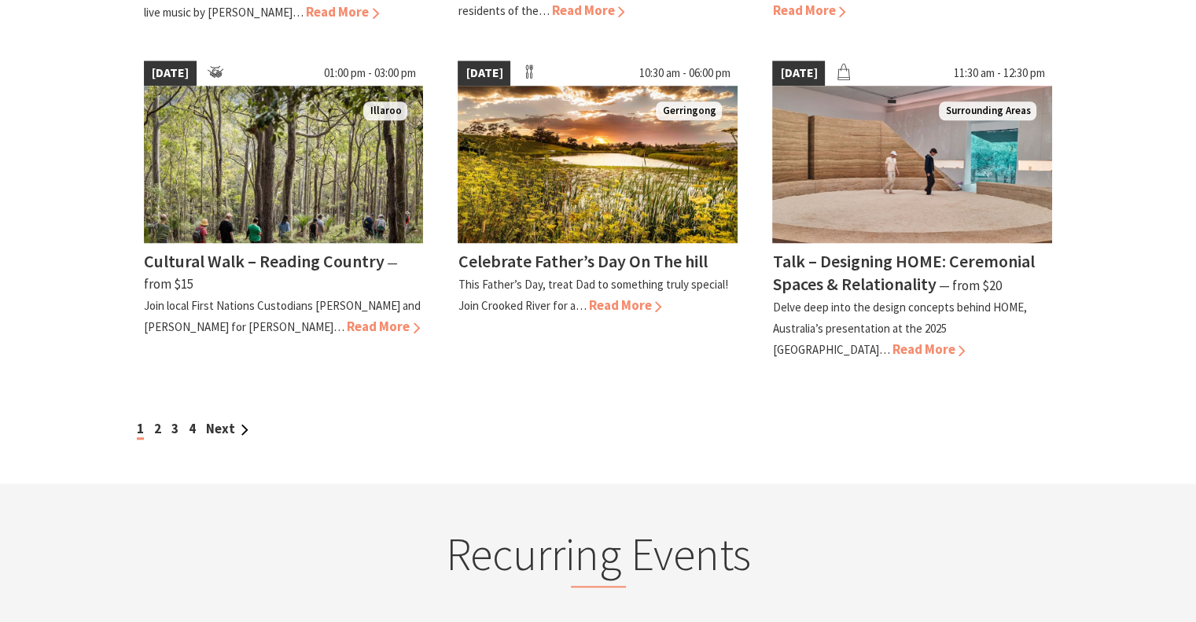
scroll to position [1450, 0]
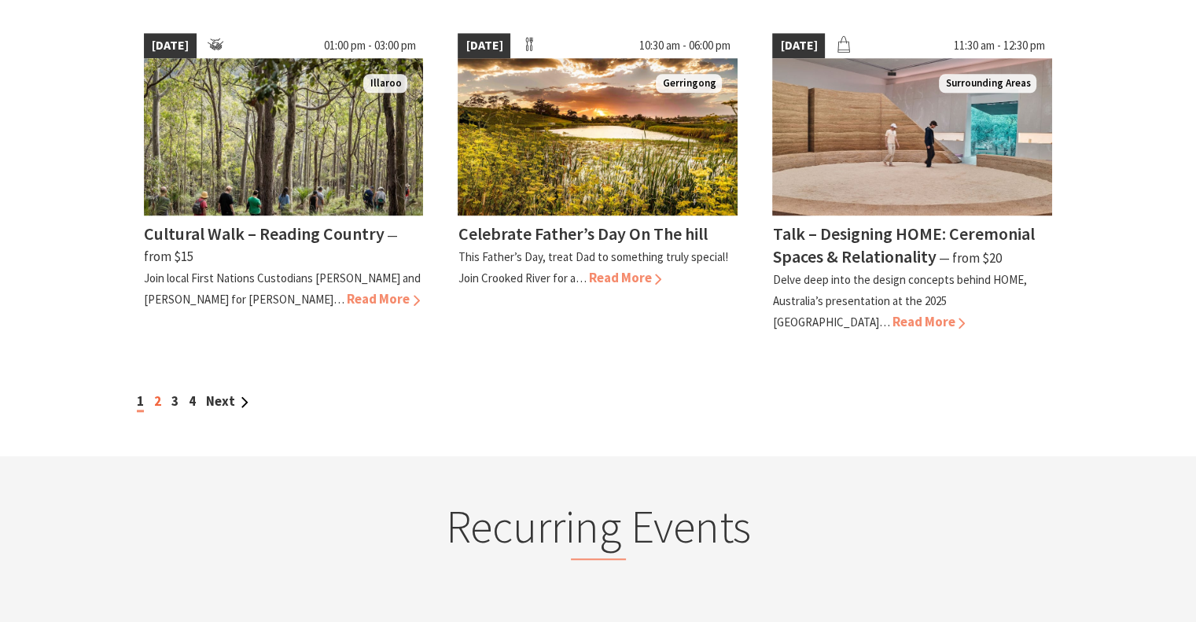
click at [157, 393] on link "2" at bounding box center [157, 401] width 7 height 17
click at [155, 394] on link "2" at bounding box center [157, 401] width 7 height 17
drag, startPoint x: 525, startPoint y: 364, endPoint x: 529, endPoint y: 401, distance: 37.2
click at [529, 401] on div "1 2 3 4 Next" at bounding box center [599, 385] width 944 height 53
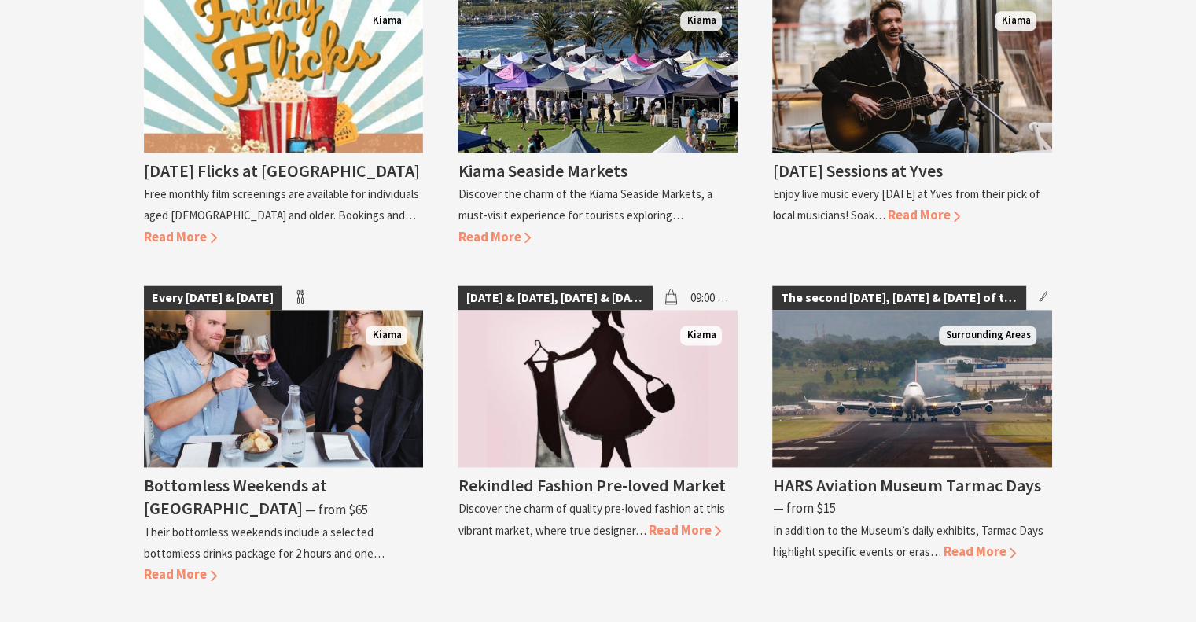
scroll to position [2091, 0]
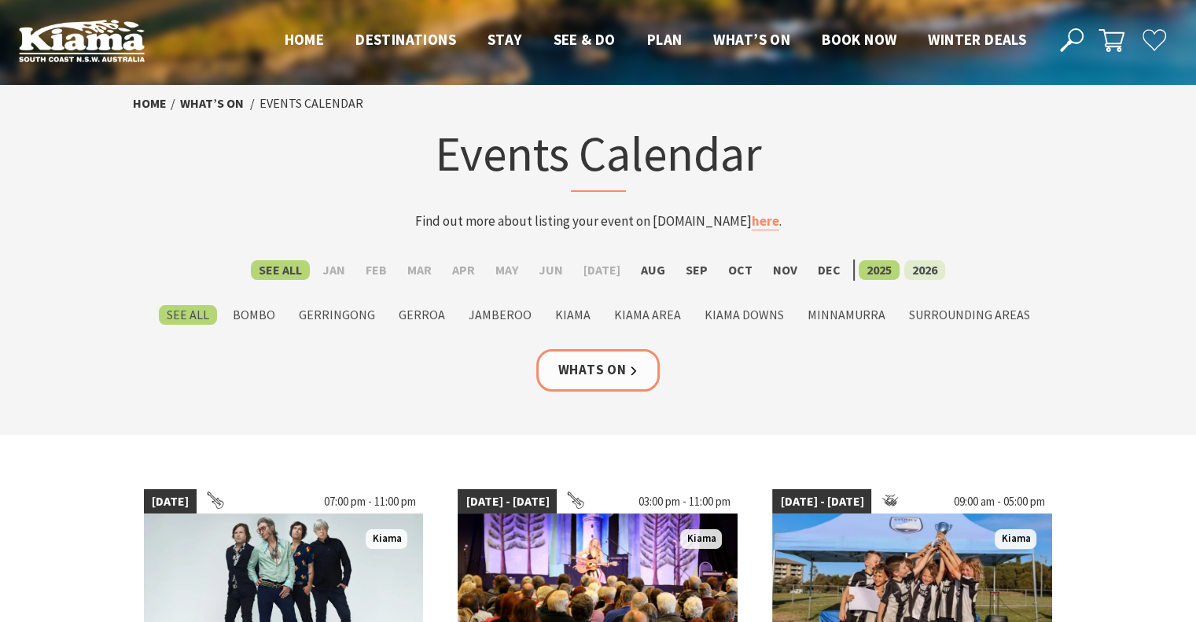
click at [916, 264] on label "2026" at bounding box center [925, 270] width 41 height 20
click at [0, 0] on input "2026" at bounding box center [0, 0] width 0 height 0
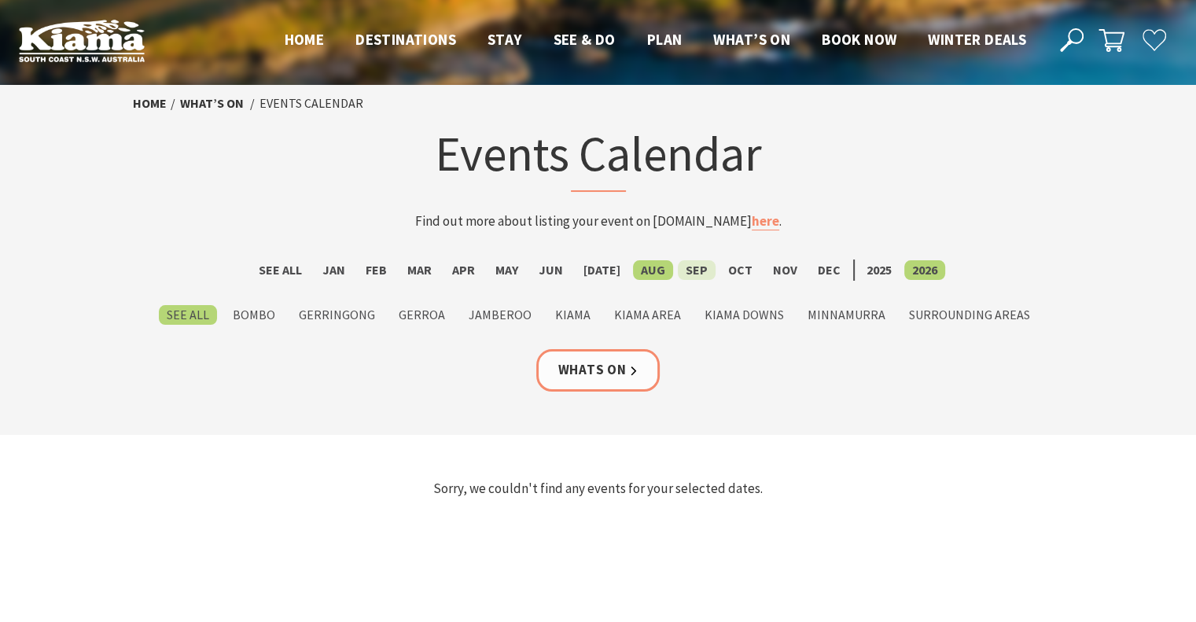
click at [695, 267] on label "Sep" at bounding box center [697, 270] width 38 height 20
click at [0, 0] on input "Sep" at bounding box center [0, 0] width 0 height 0
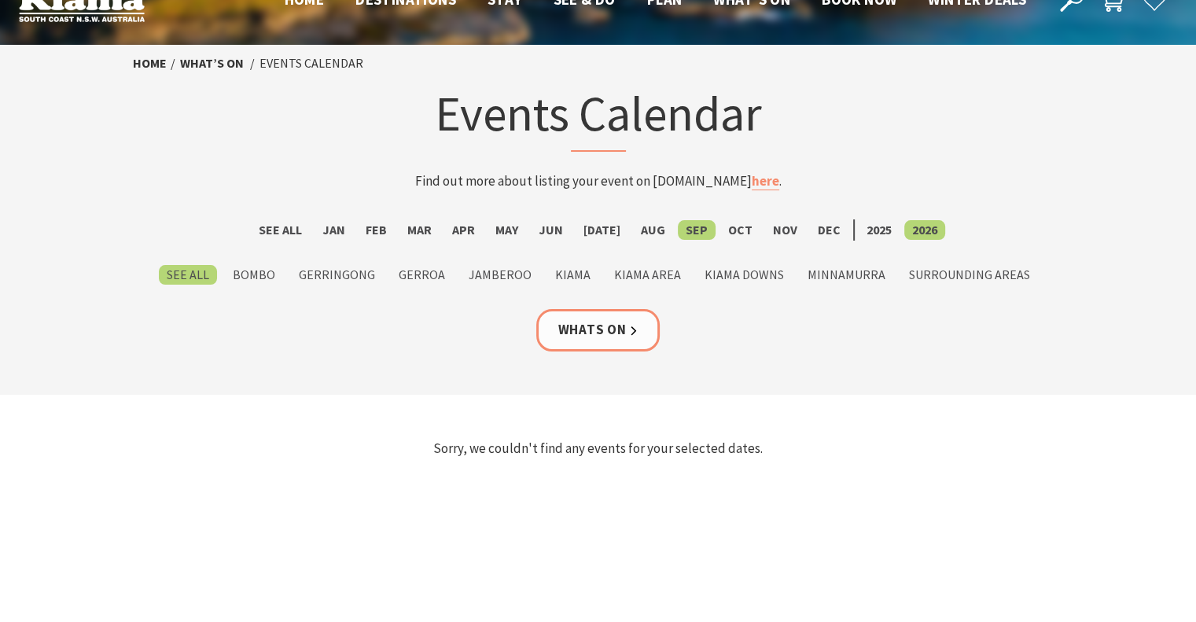
scroll to position [38, 0]
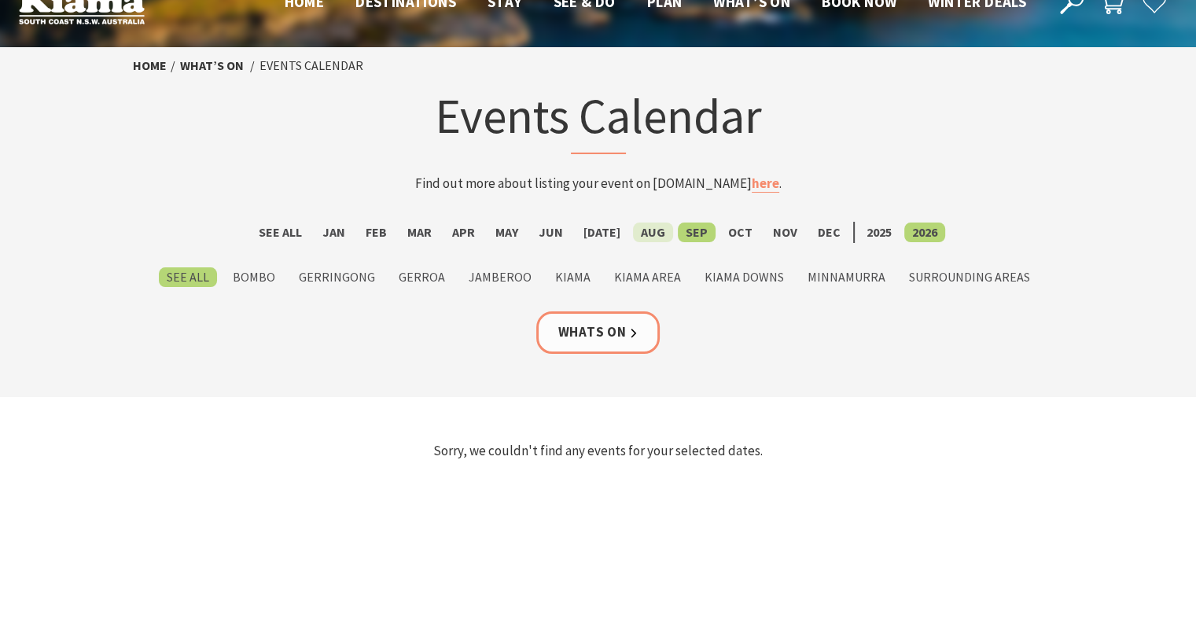
click at [647, 228] on label "Aug" at bounding box center [653, 233] width 40 height 20
click at [0, 0] on input "Aug" at bounding box center [0, 0] width 0 height 0
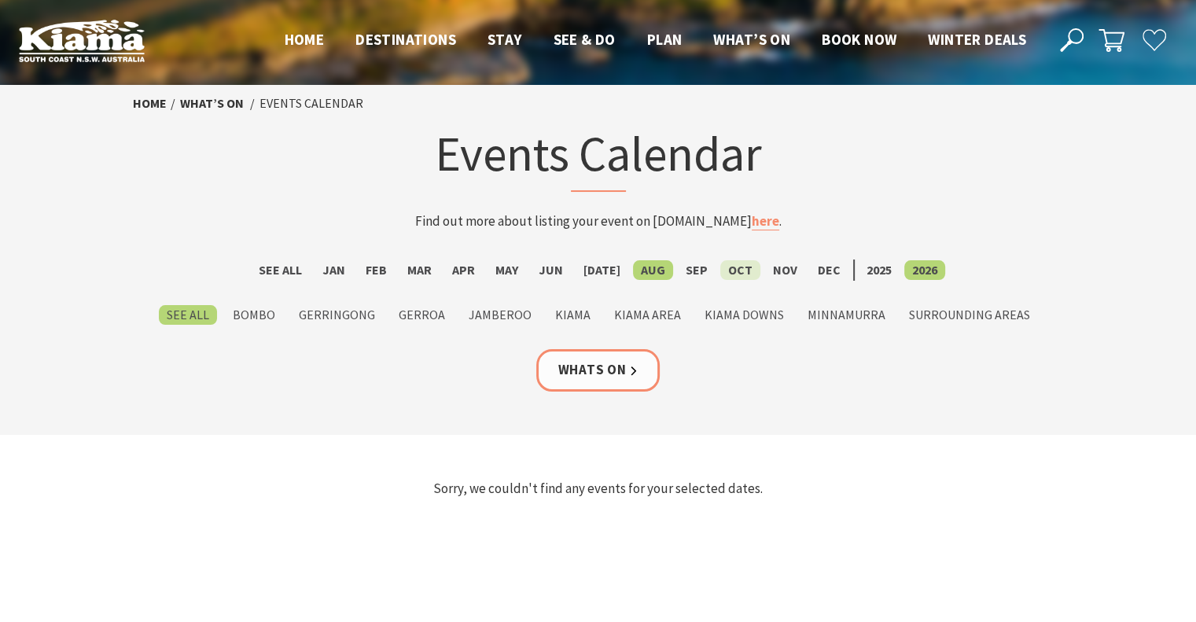
click at [732, 272] on label "Oct" at bounding box center [741, 270] width 40 height 20
click at [0, 0] on input "Oct" at bounding box center [0, 0] width 0 height 0
click at [767, 271] on label "Nov" at bounding box center [785, 270] width 40 height 20
click at [0, 0] on input "Nov" at bounding box center [0, 0] width 0 height 0
click at [815, 272] on label "Dec" at bounding box center [829, 270] width 39 height 20
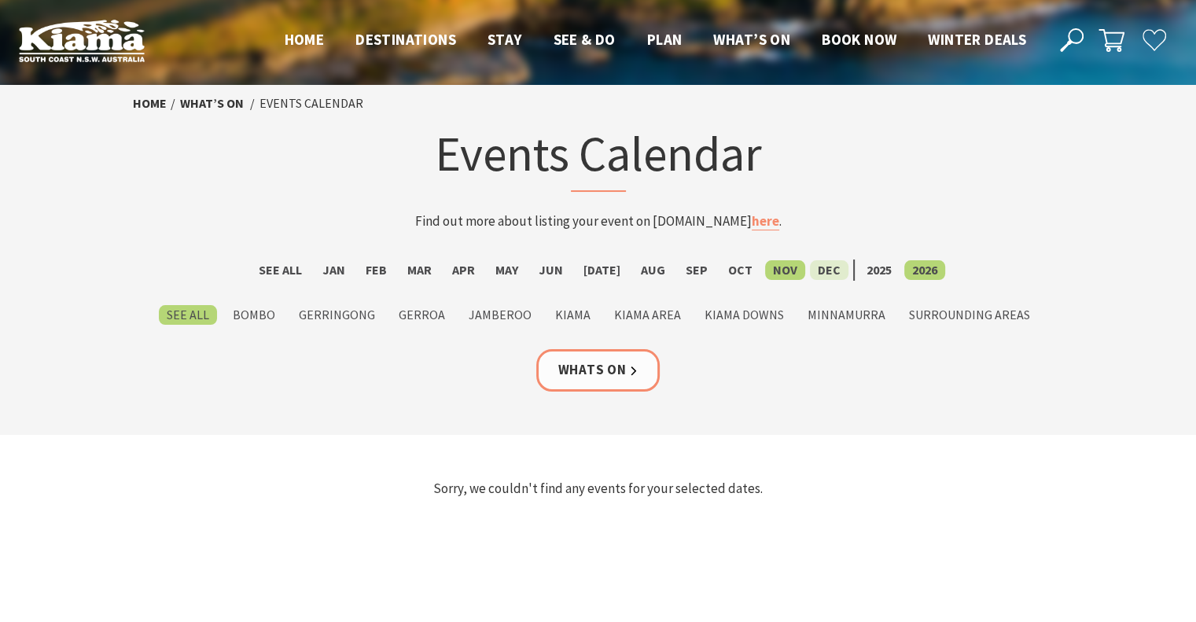
click at [0, 0] on input "Dec" at bounding box center [0, 0] width 0 height 0
click at [987, 39] on span "Winter Deals" at bounding box center [977, 39] width 98 height 19
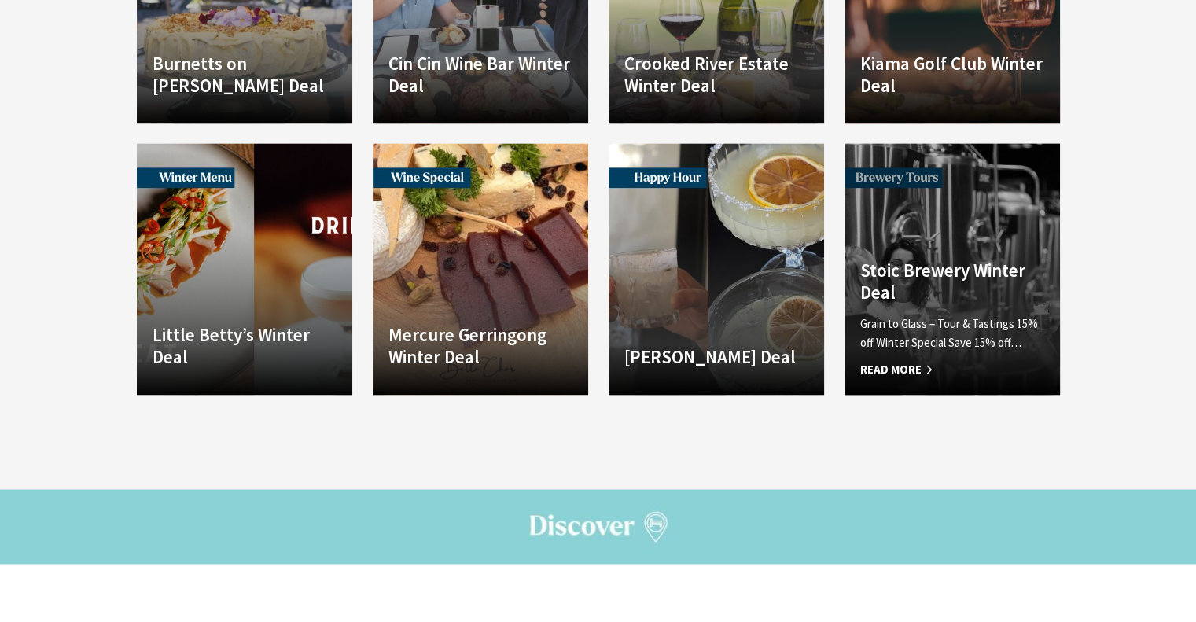
scroll to position [2177, 0]
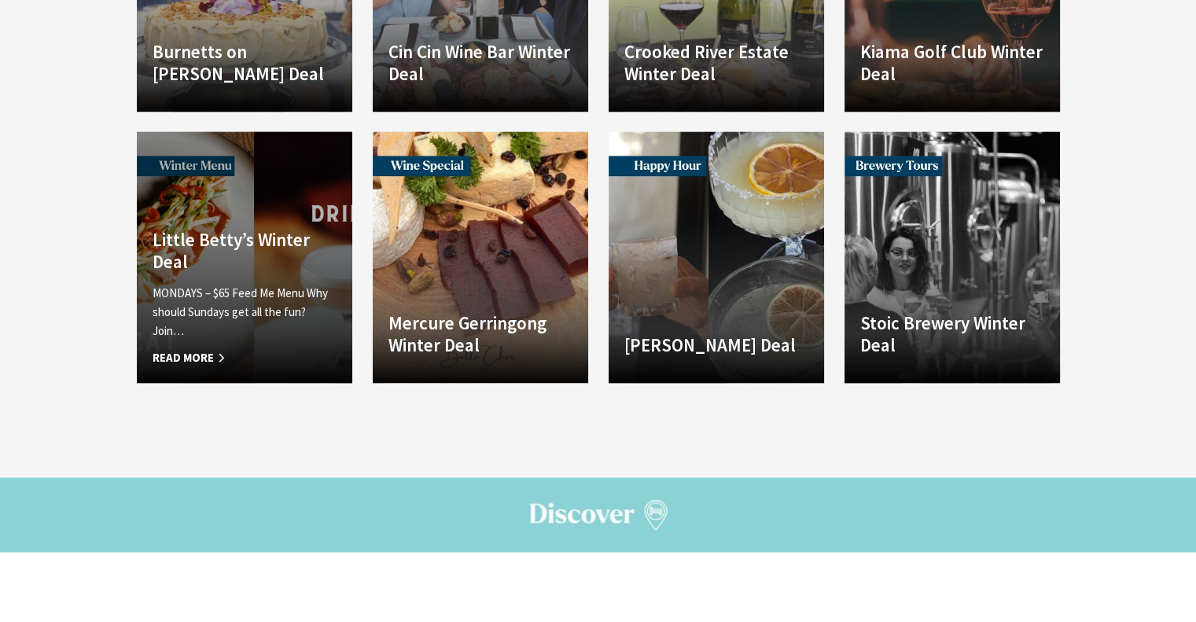
click at [186, 348] on span "Read More" at bounding box center [245, 357] width 184 height 19
